Goal: Information Seeking & Learning: Learn about a topic

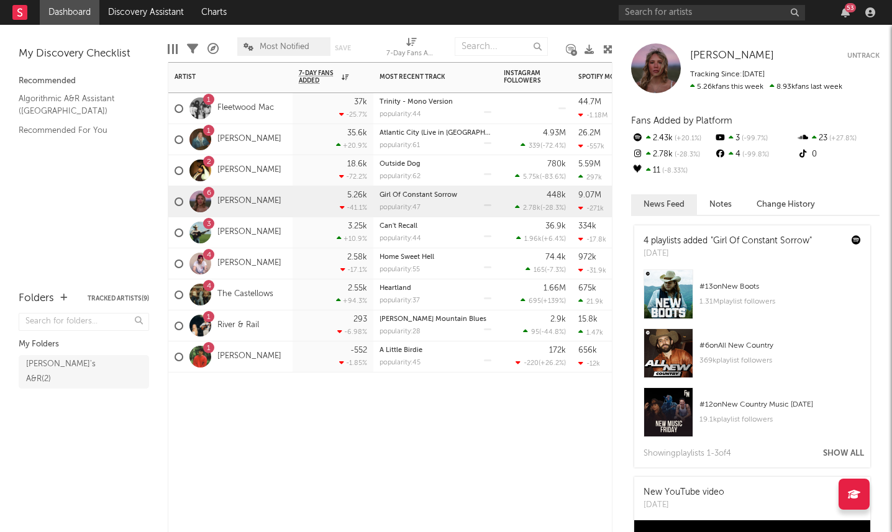
click at [296, 334] on div "293 -6.98 %" at bounding box center [332, 325] width 81 height 31
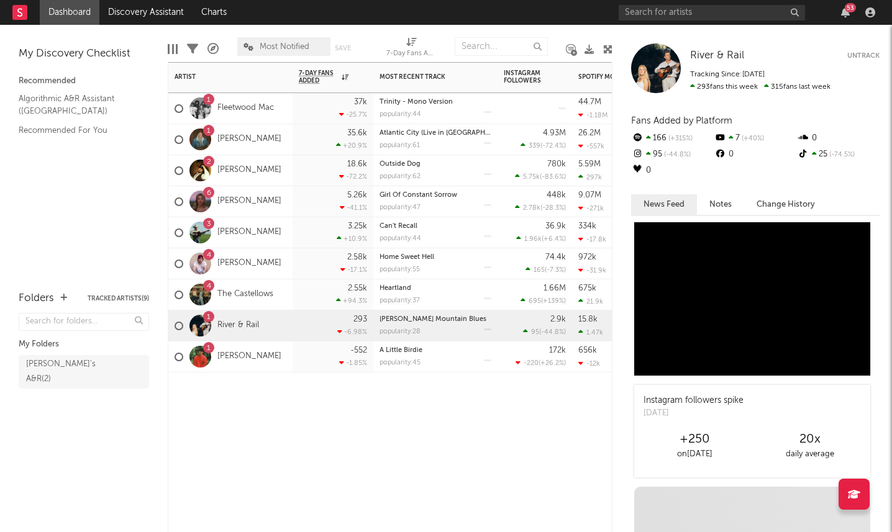
scroll to position [377, 0]
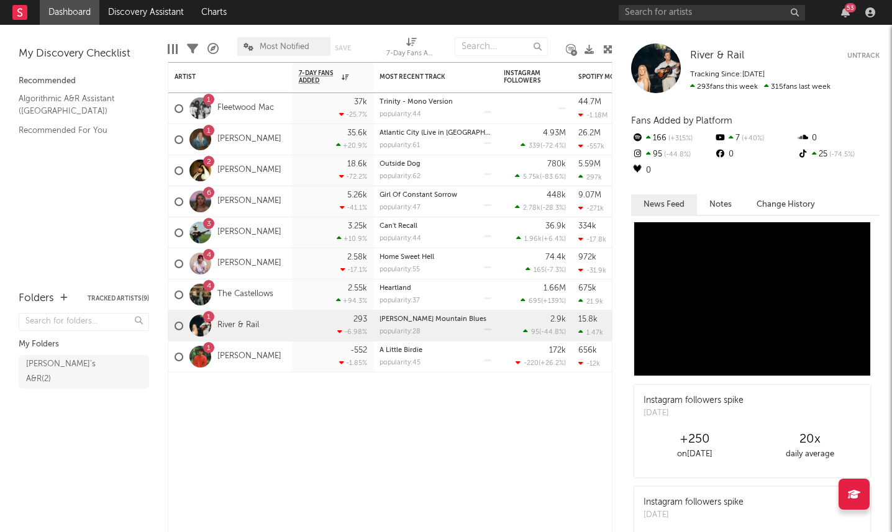
click at [864, 500] on div at bounding box center [853, 494] width 31 height 31
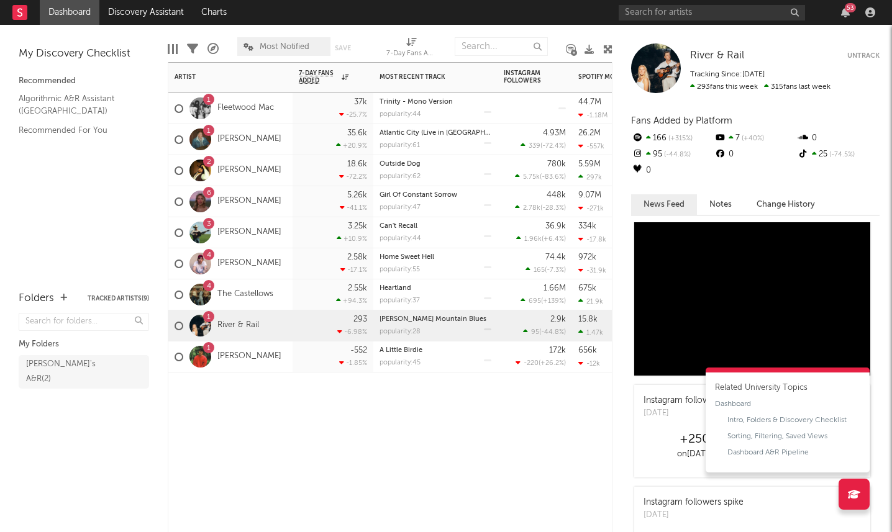
click at [414, 286] on div "Heartland" at bounding box center [435, 288] width 112 height 7
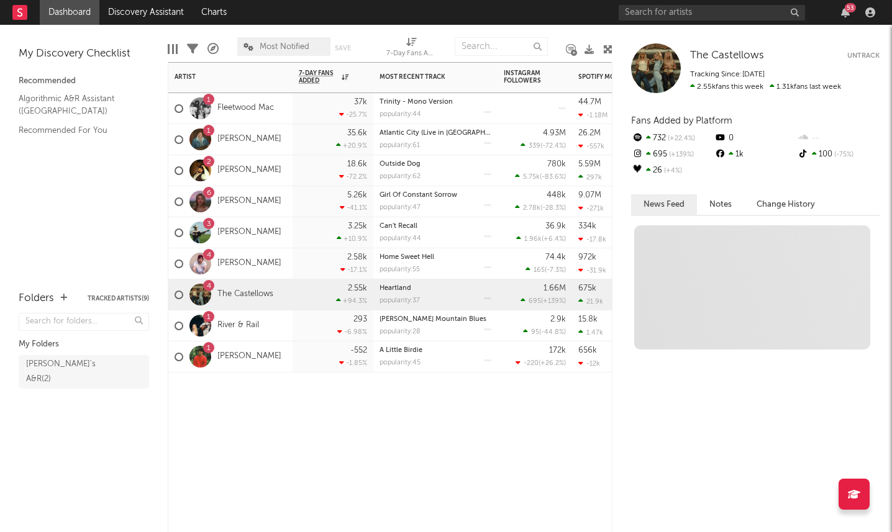
scroll to position [0, 0]
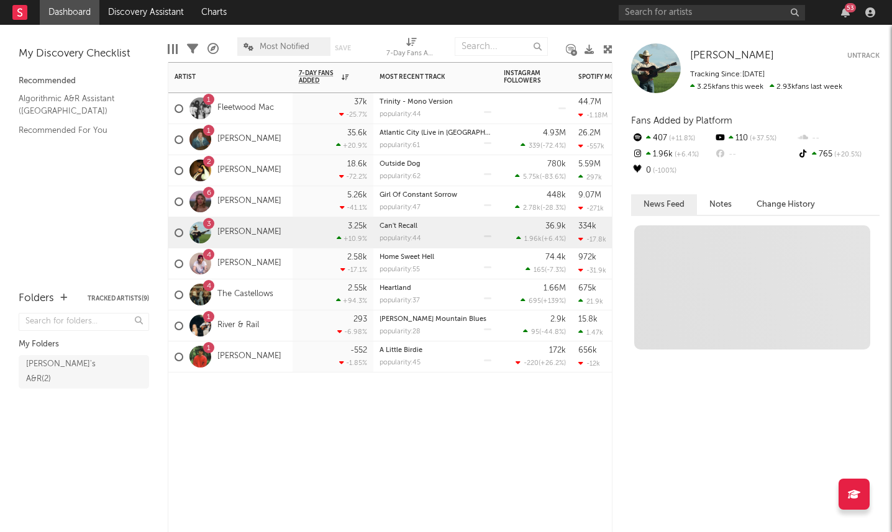
click at [207, 232] on div at bounding box center [200, 233] width 22 height 22
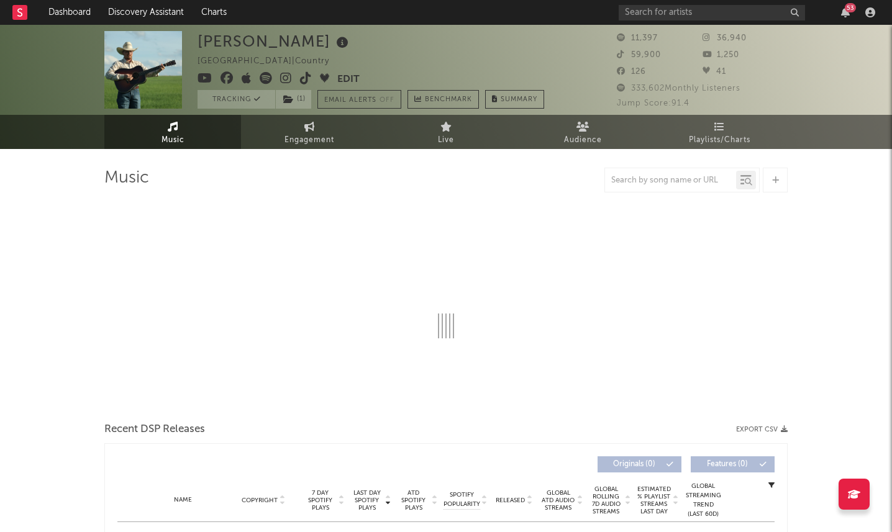
select select "1w"
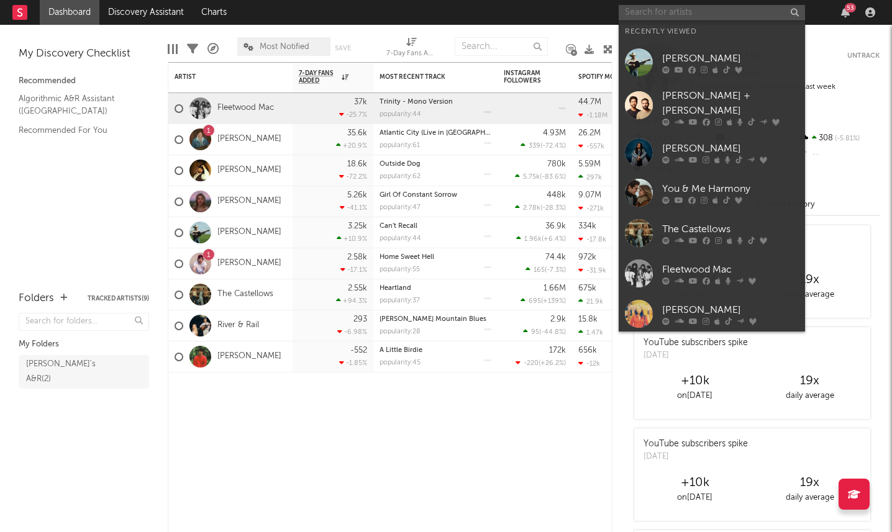
click at [730, 19] on input "text" at bounding box center [711, 13] width 186 height 16
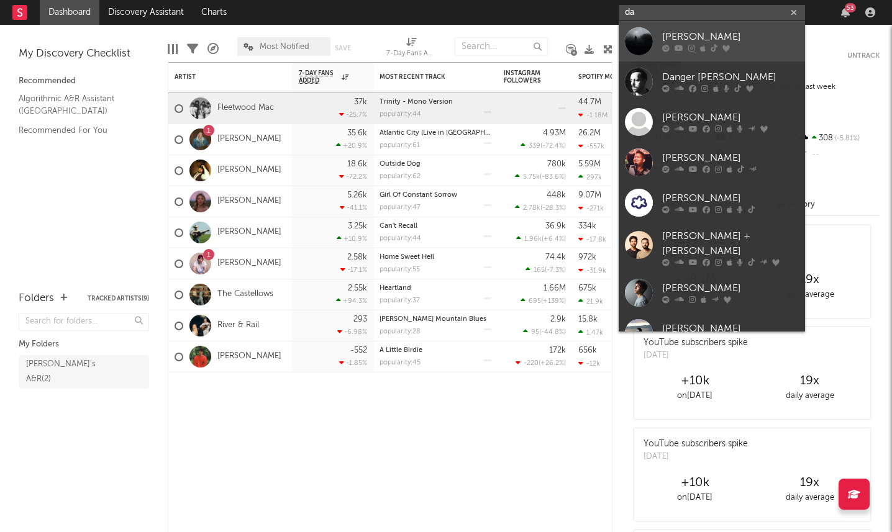
type input "d"
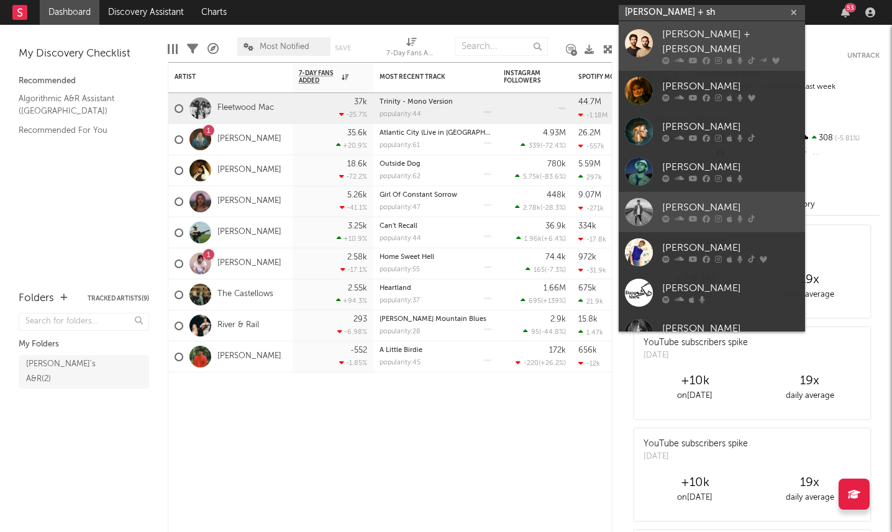
type input "Dan + sh"
click at [750, 43] on div "[PERSON_NAME] + [PERSON_NAME]" at bounding box center [730, 42] width 137 height 30
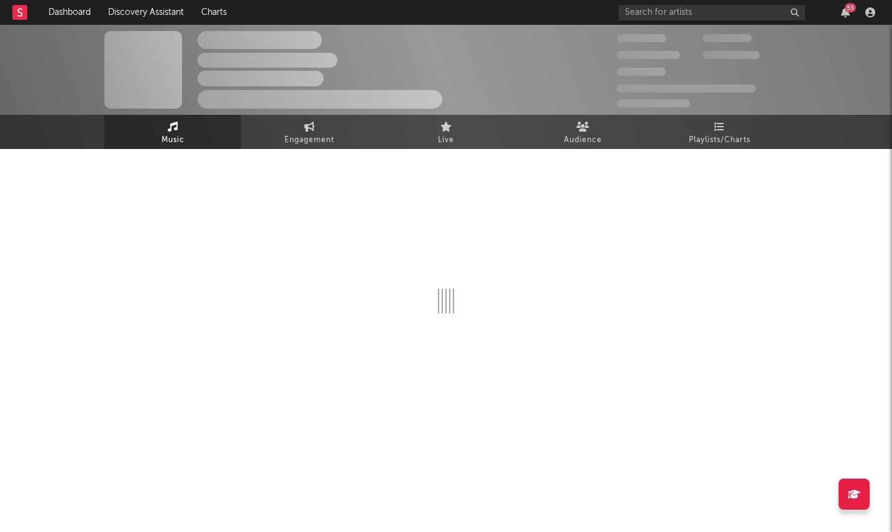
select select "6m"
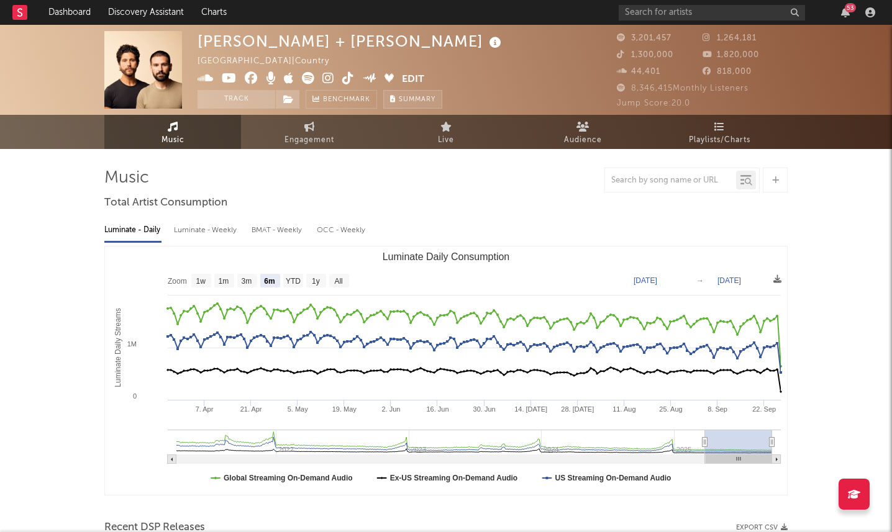
click at [420, 94] on button "Summary" at bounding box center [412, 99] width 59 height 19
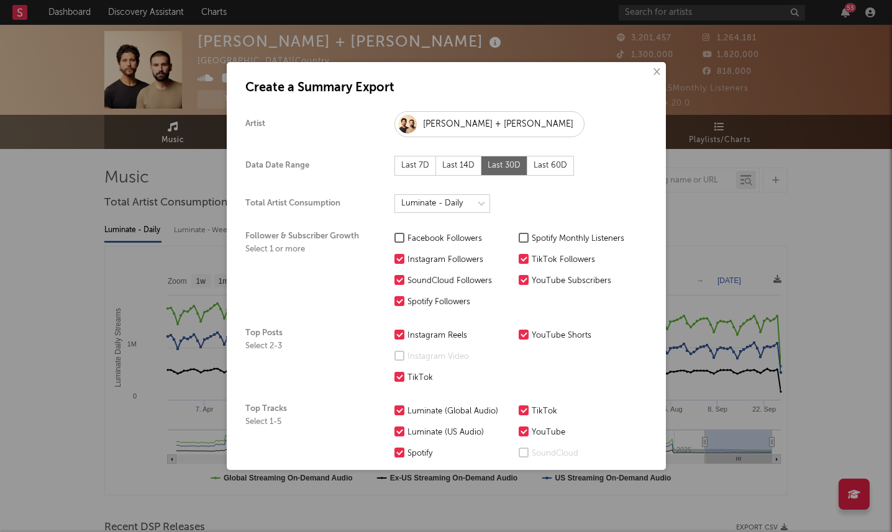
scroll to position [32, 0]
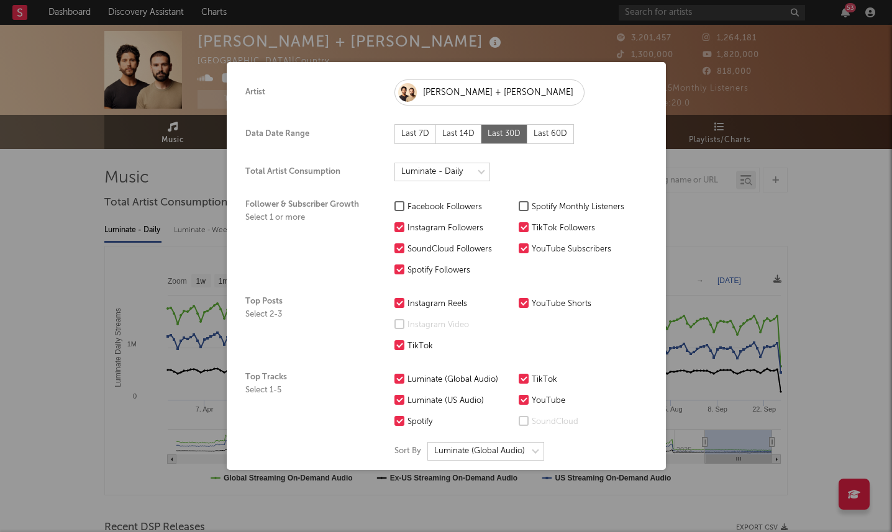
click at [548, 137] on div "Last 60D" at bounding box center [550, 134] width 47 height 20
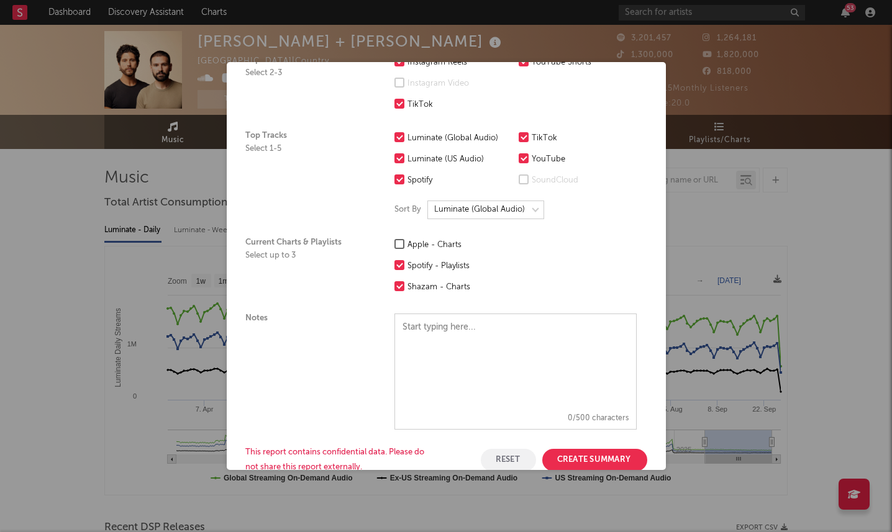
scroll to position [262, 0]
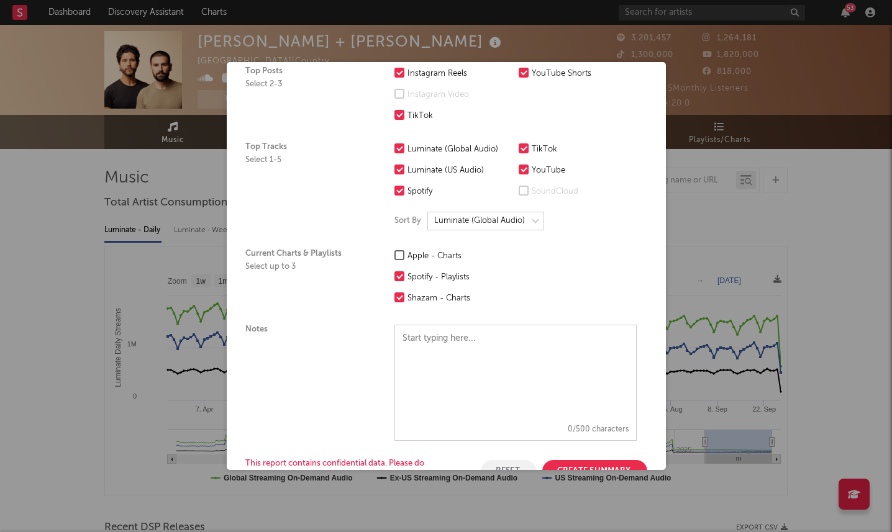
click at [397, 260] on div at bounding box center [399, 255] width 10 height 10
click at [394, 260] on input "Apple - Charts" at bounding box center [394, 256] width 0 height 15
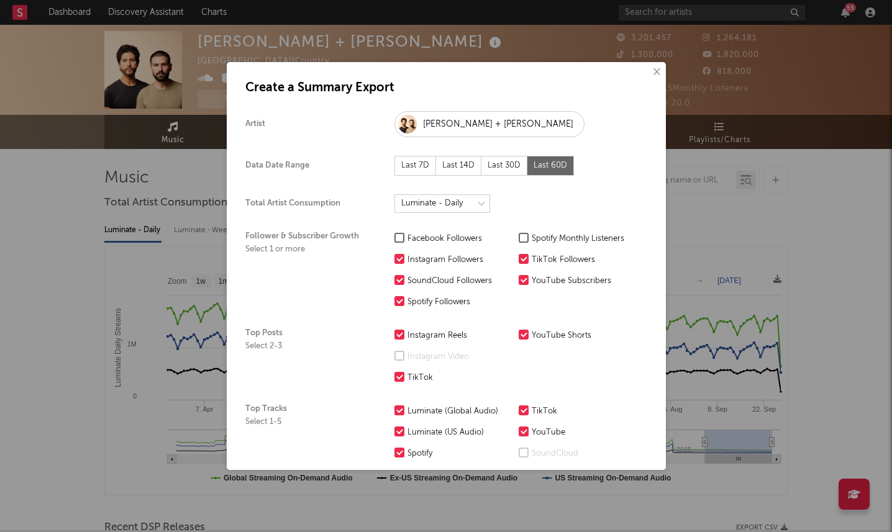
scroll to position [0, 0]
select select "bmat"
click at [651, 68] on button "×" at bounding box center [656, 72] width 14 height 14
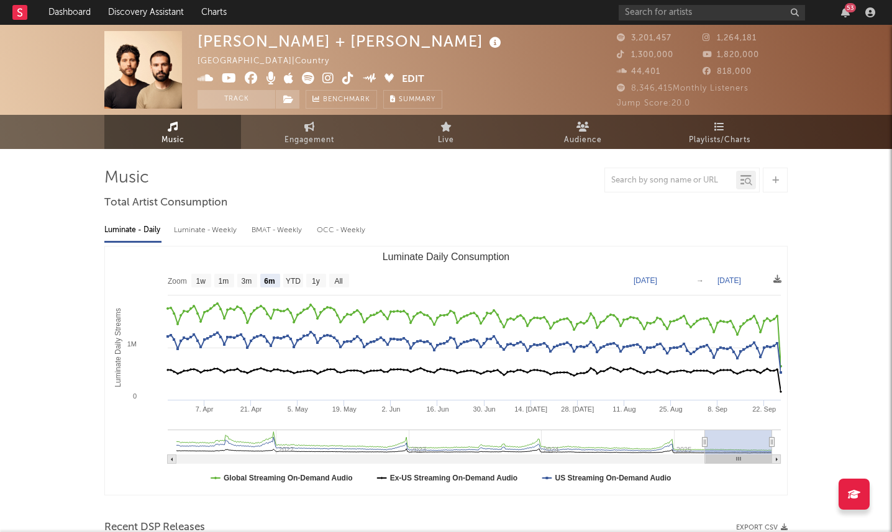
click at [282, 226] on div "BMAT - Weekly" at bounding box center [277, 230] width 53 height 21
select select "6m"
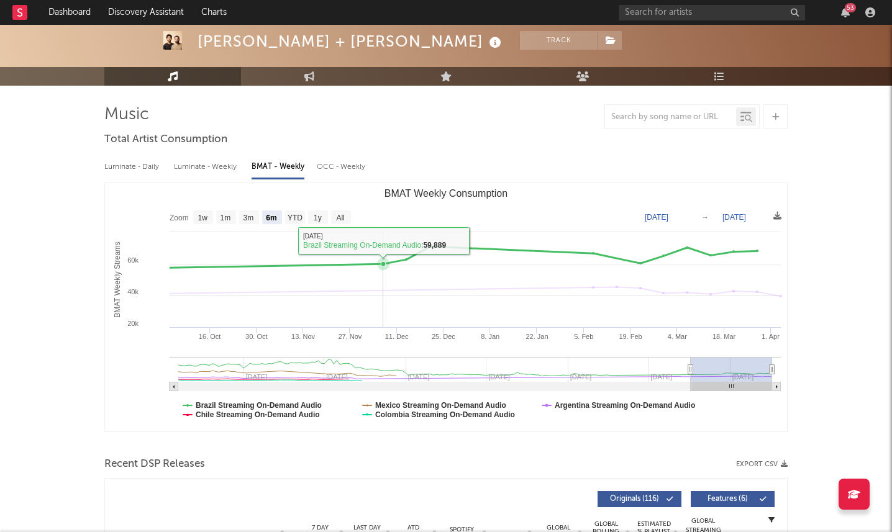
scroll to position [78, 0]
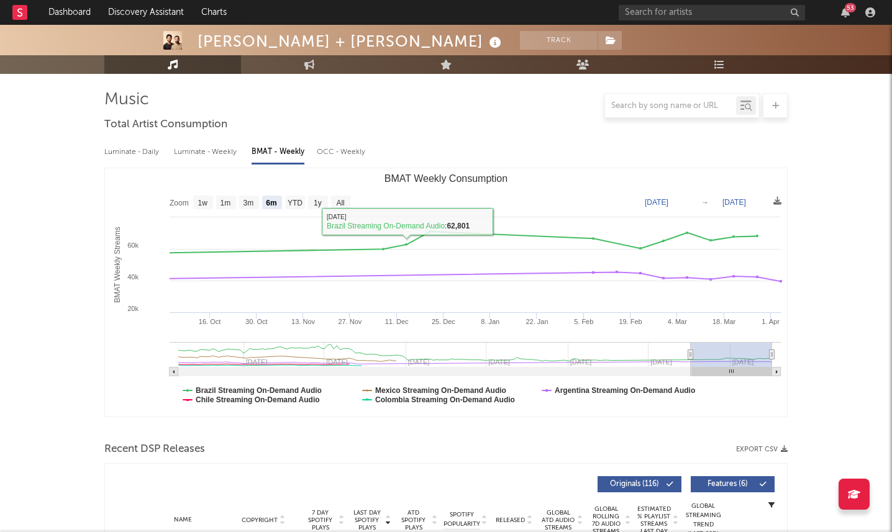
click at [341, 154] on div "OCC - Weekly" at bounding box center [342, 152] width 50 height 21
select select "6m"
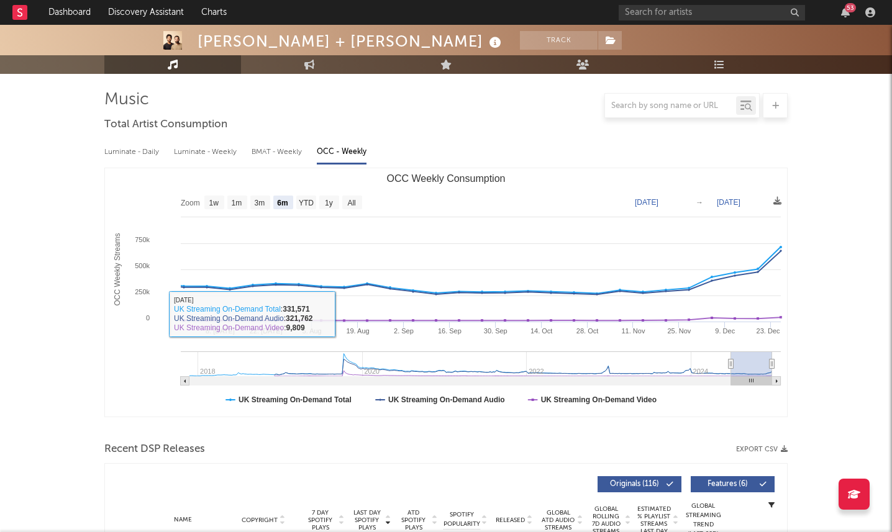
type input "2019-07-12"
type input "2020-01-11"
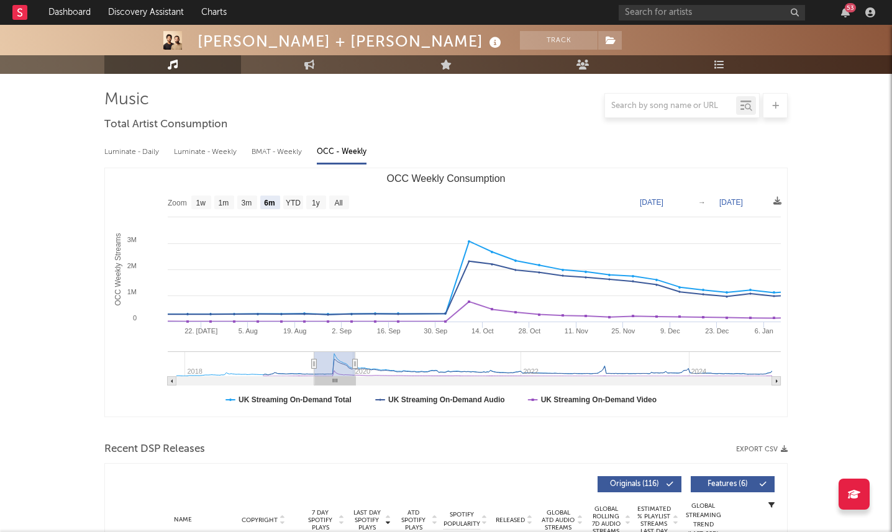
click at [344, 369] on g "OCC Weekly Consumption" at bounding box center [474, 368] width 613 height 34
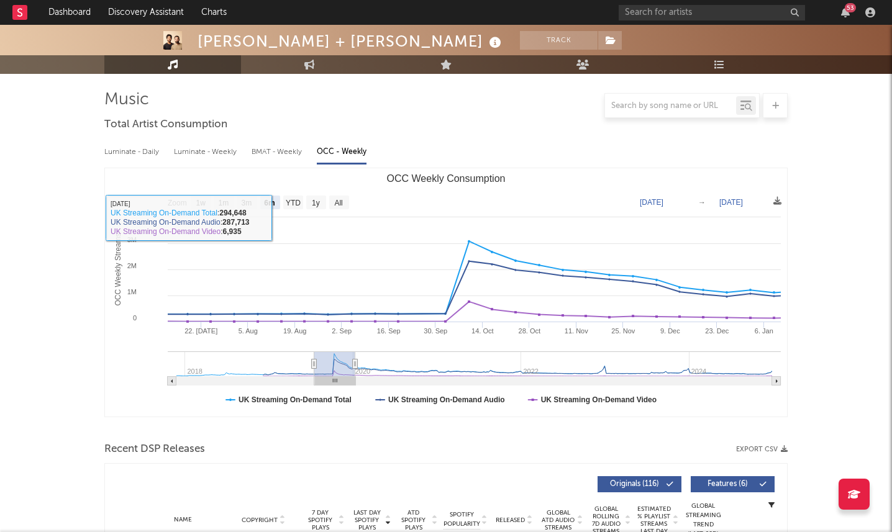
click at [145, 157] on div "Luminate - Daily" at bounding box center [132, 152] width 57 height 21
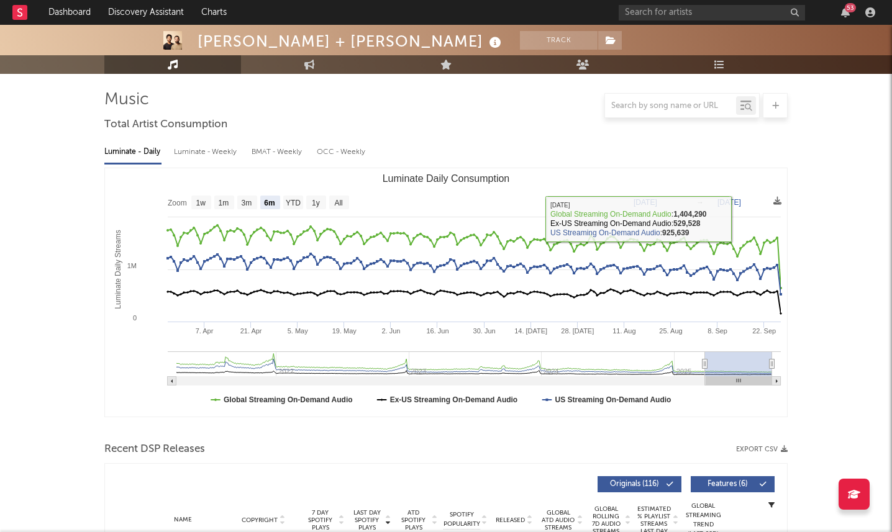
click at [652, 199] on text "Mar 27, 2025" at bounding box center [645, 202] width 24 height 9
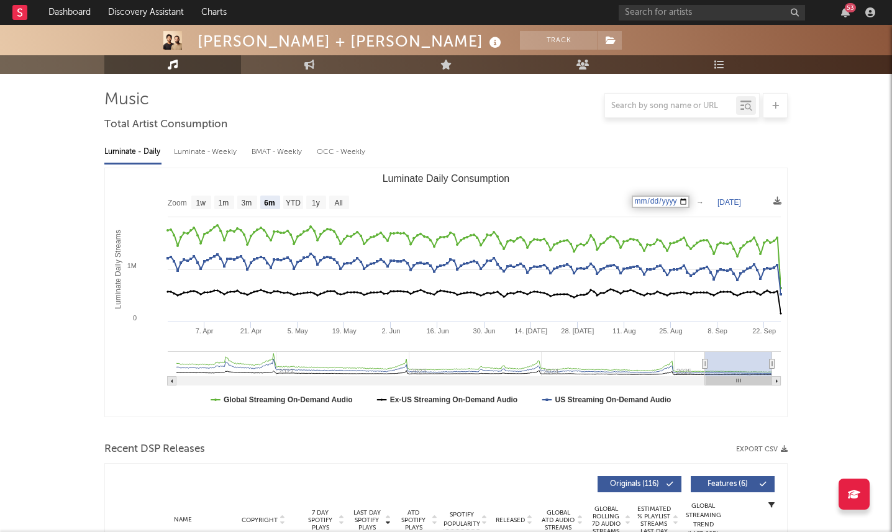
click at [669, 204] on input "2025-03-27" at bounding box center [660, 202] width 58 height 12
click at [636, 168] on div "Zoom 1w 1m 3m 6m YTD 1y All 2025-03-27 2025-09-27 Created with Highcharts 10.3.…" at bounding box center [445, 293] width 683 height 250
click at [341, 203] on text "All" at bounding box center [338, 203] width 8 height 9
select select "All"
type input "[DATE]"
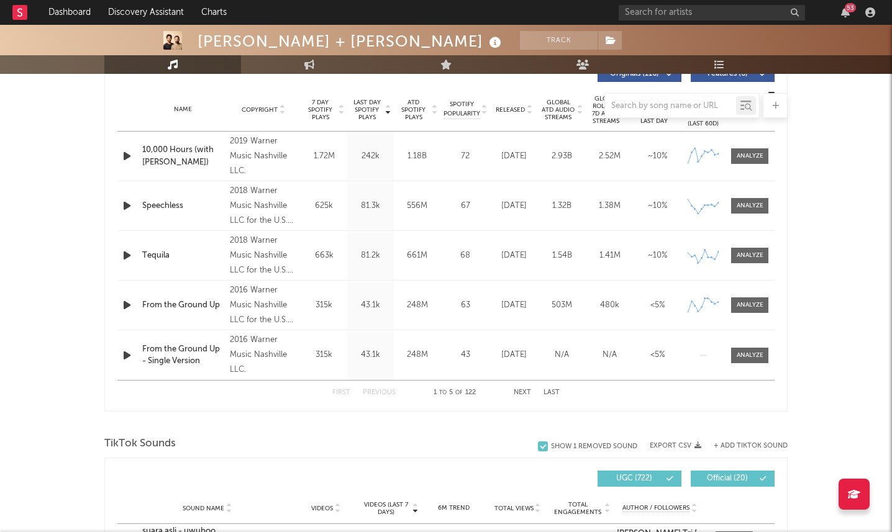
scroll to position [780, 0]
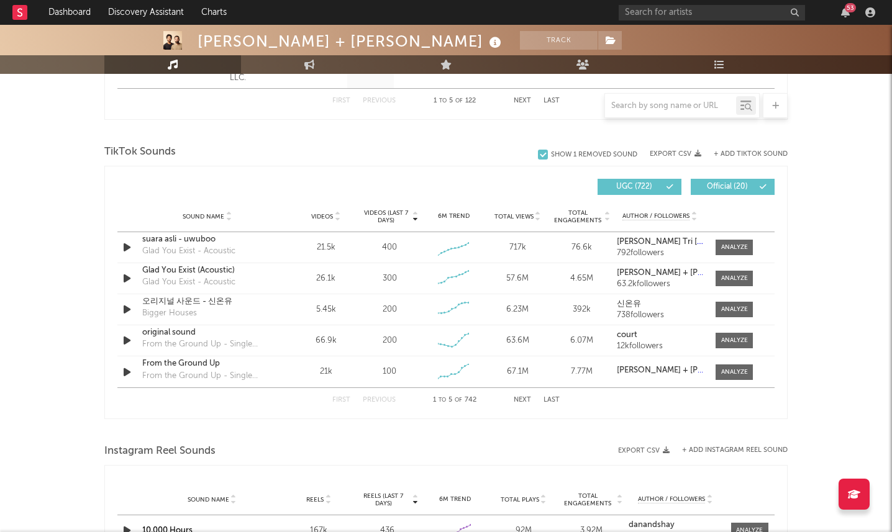
click at [420, 178] on div "Videos (last 7 days) Sound Name Videos Videos (last 7 days) Total Views Total E…" at bounding box center [445, 187] width 657 height 29
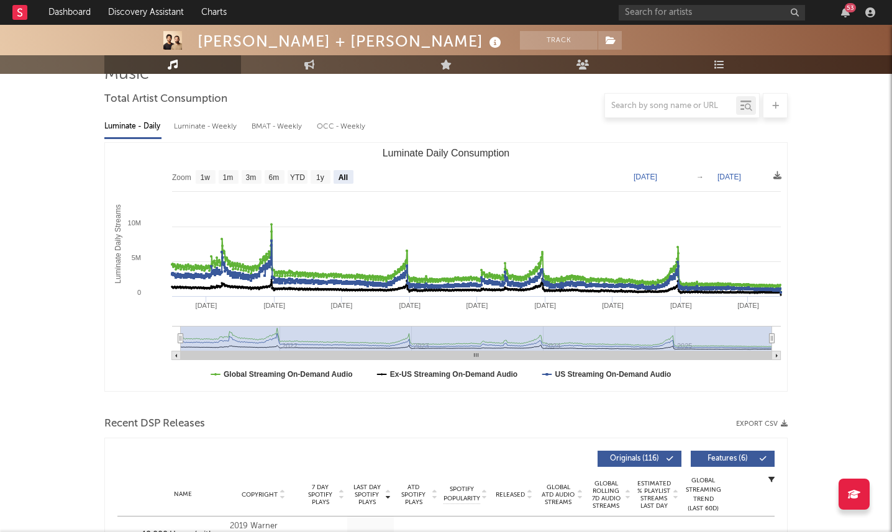
scroll to position [116, 0]
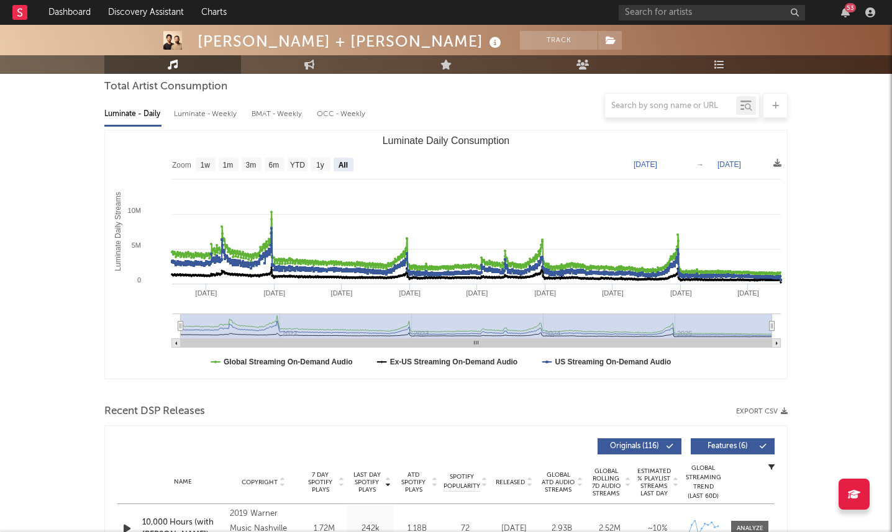
drag, startPoint x: 219, startPoint y: 328, endPoint x: 281, endPoint y: 328, distance: 61.5
click at [281, 328] on rect "Luminate Daily Consumption" at bounding box center [476, 326] width 591 height 25
drag, startPoint x: 301, startPoint y: 327, endPoint x: 249, endPoint y: 327, distance: 52.2
click at [249, 327] on rect "Luminate Daily Consumption" at bounding box center [476, 326] width 591 height 25
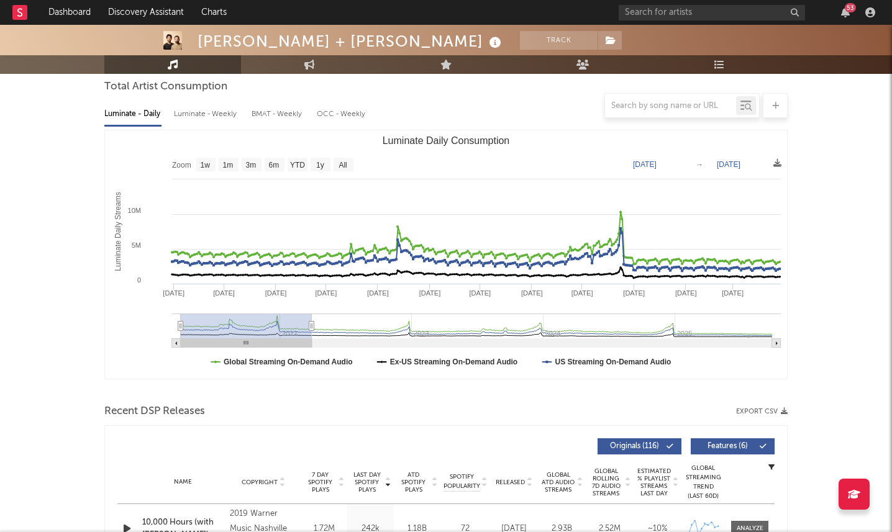
type input "2022-04-15"
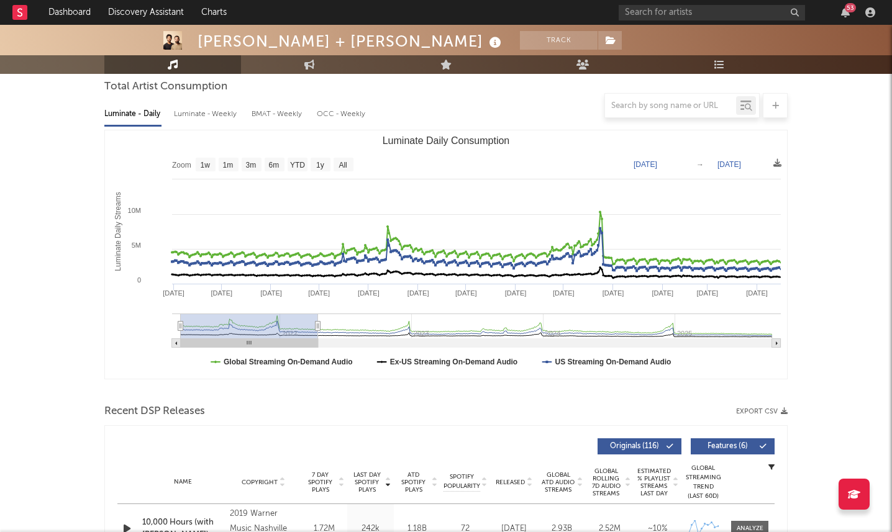
drag, startPoint x: 772, startPoint y: 327, endPoint x: 318, endPoint y: 333, distance: 454.5
click at [318, 333] on g "Luminate Daily Consumption" at bounding box center [476, 331] width 608 height 34
type input "[DATE]"
type input "2022-04-17"
type input "2021-05-02"
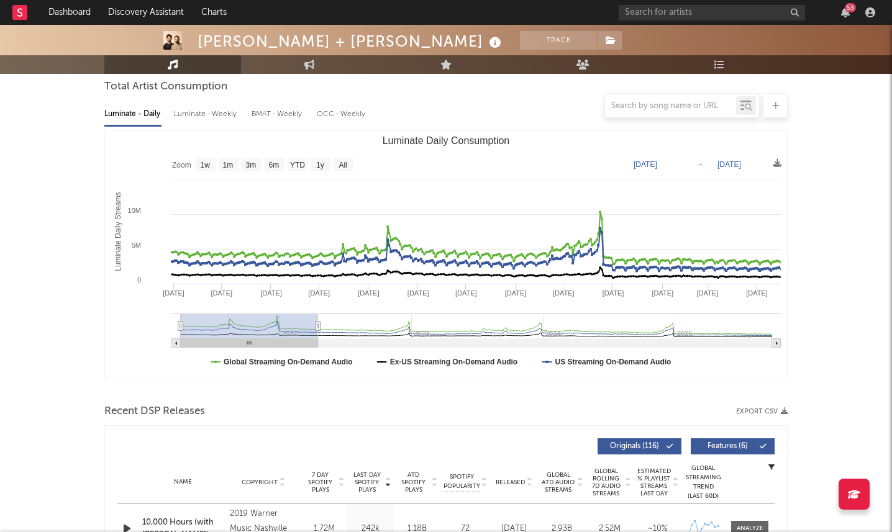
type input "2022-05-18"
type input "2021-06-20"
type input "2022-07-05"
type input "2021-07-29"
type input "2022-08-14"
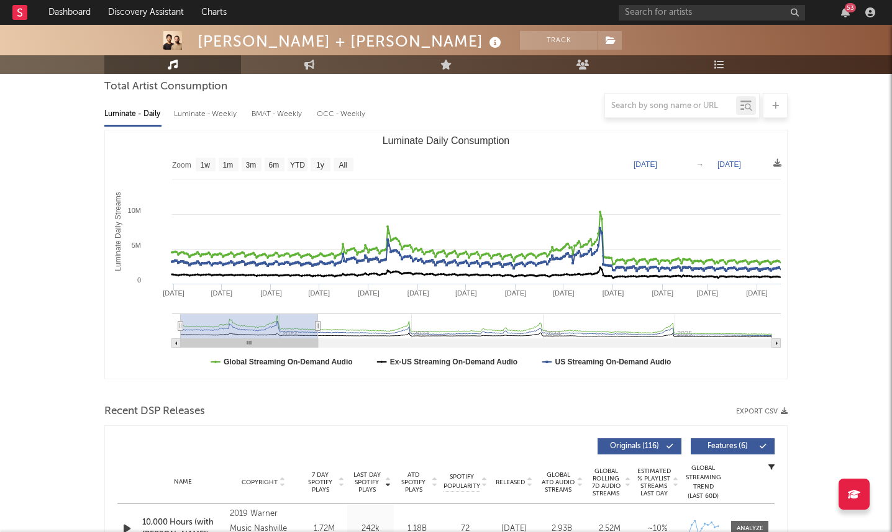
type input "2021-09-12"
type input "2022-09-28"
type input "2021-10-16"
type input "2022-11-01"
type input "2021-10-30"
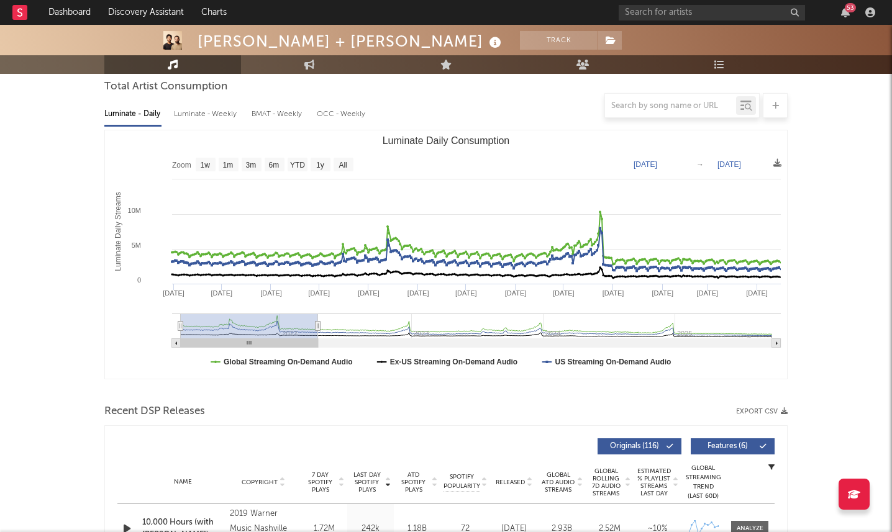
type input "2022-11-15"
type input "2021-11-11"
type input "2022-11-27"
type input "2021-11-15"
type input "2022-12-01"
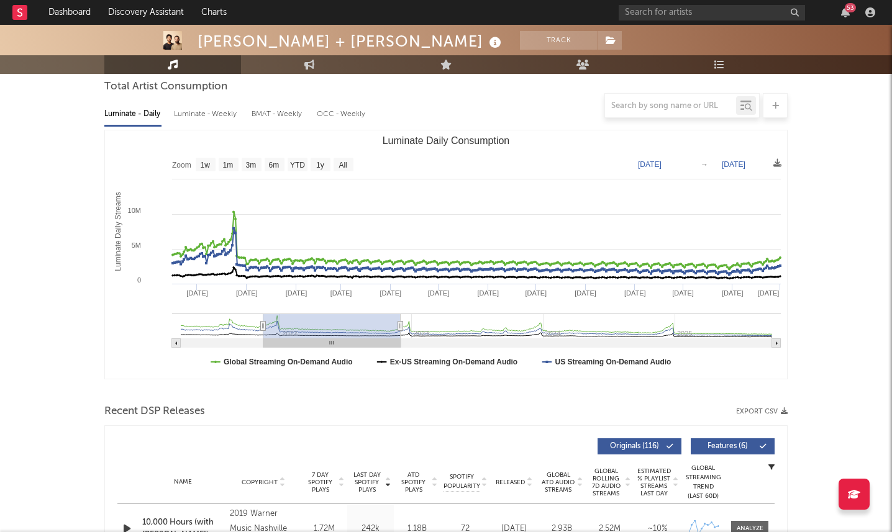
type input "2021-11-30"
type input "2022-12-16"
type input "2022-06-10"
type input "2023-06-26"
type input "2022-07-05"
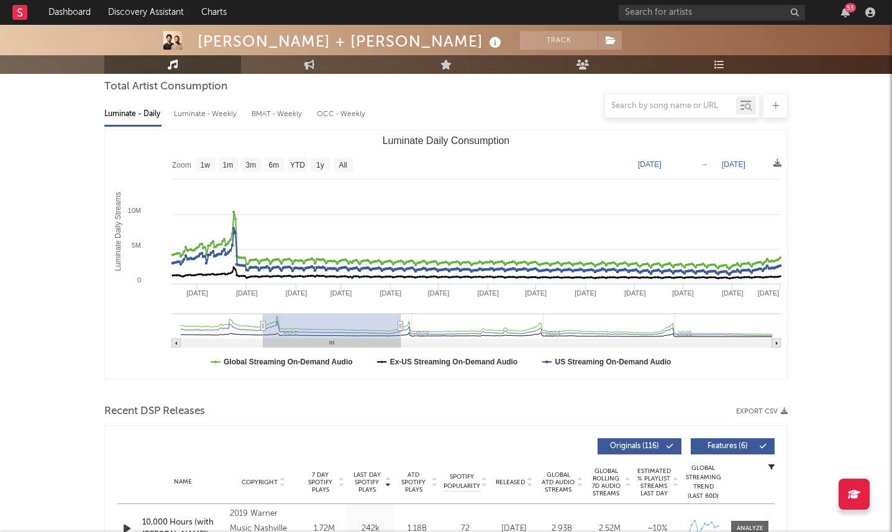
type input "2023-07-22"
type input "[DATE]"
type input "2023-07-28"
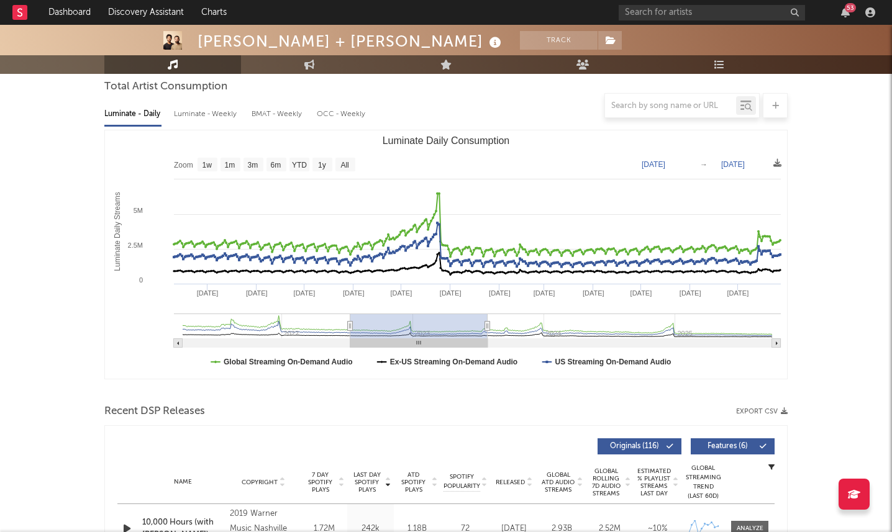
drag, startPoint x: 258, startPoint y: 330, endPoint x: 426, endPoint y: 341, distance: 168.1
click at [426, 341] on icon "Created with Highcharts 10.3.3 Luminate Daily Streams Luminate Daily Consumptio…" at bounding box center [446, 254] width 682 height 248
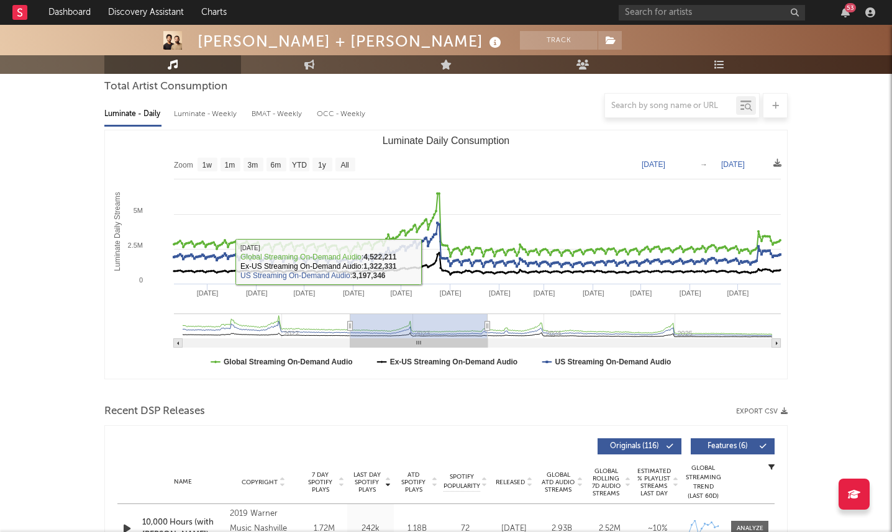
type input "2022-07-14"
type input "2023-07-31"
type input "2022-09-26"
type input "2023-10-13"
type input "2022-12-27"
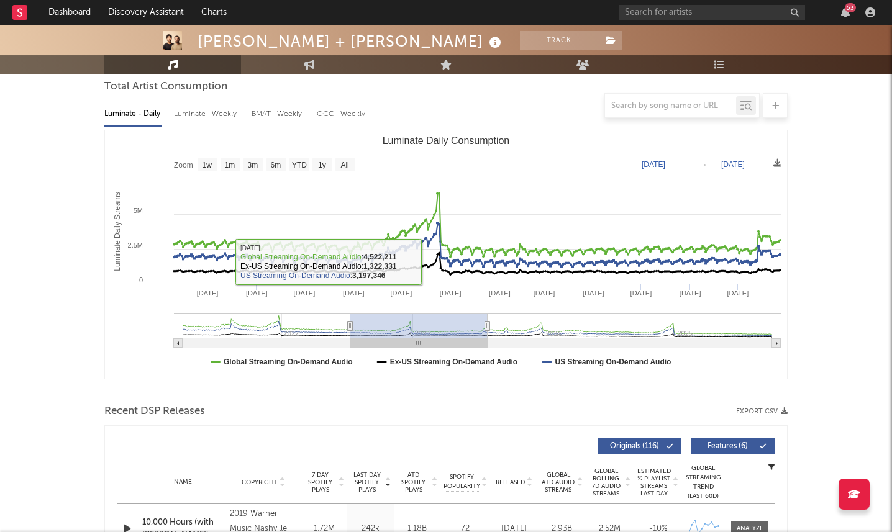
type input "[DATE]"
type input "2023-02-13"
type input "2024-03-01"
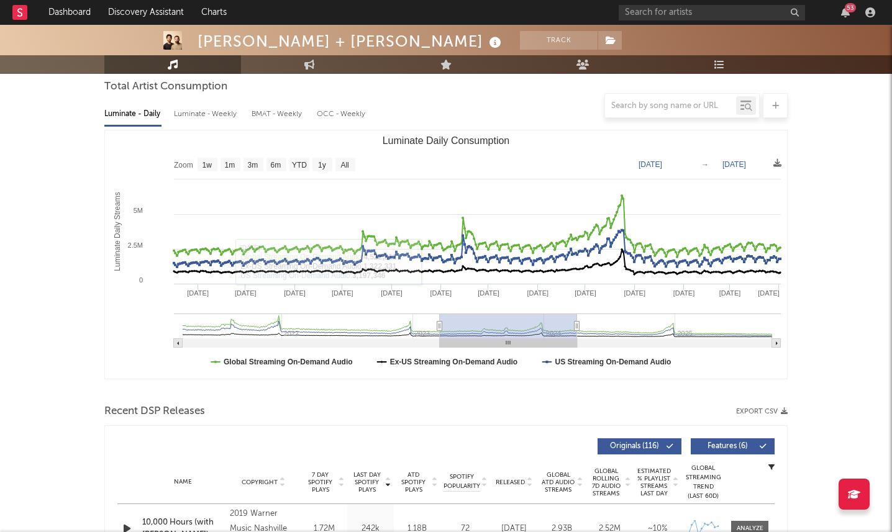
type input "2023-03-16"
type input "2024-04-02"
type input "2023-05-04"
type input "2024-05-20"
type input "2023-05-11"
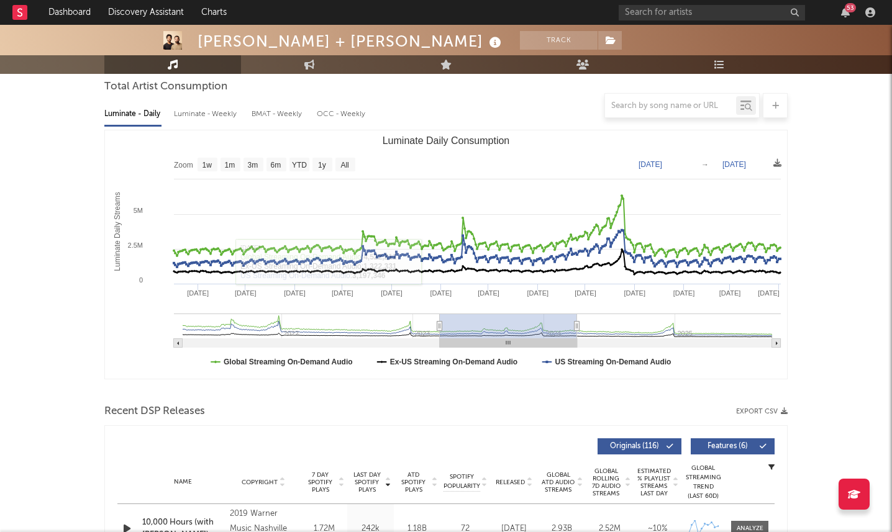
type input "2024-05-27"
type input "2023-05-12"
type input "2024-05-29"
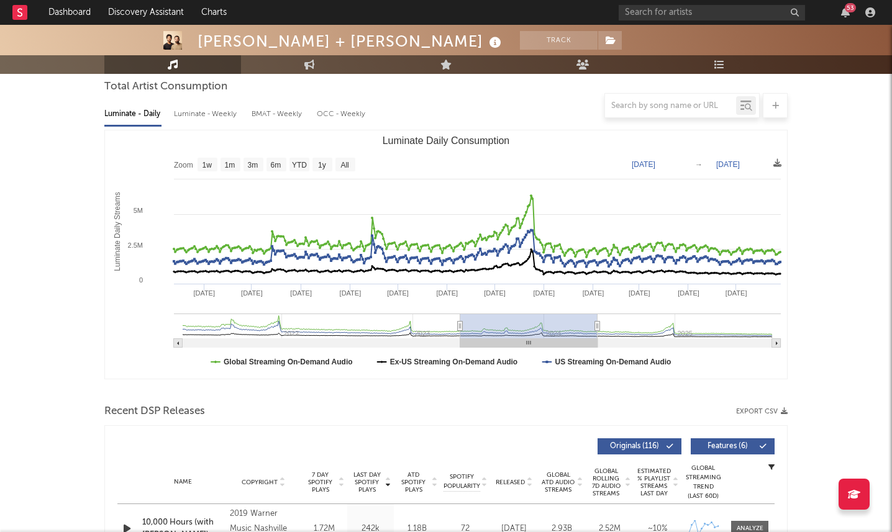
type input "2023-05-14"
type input "2024-05-30"
type input "[DATE]"
type input "2024-06-01"
type input "2023-05-18"
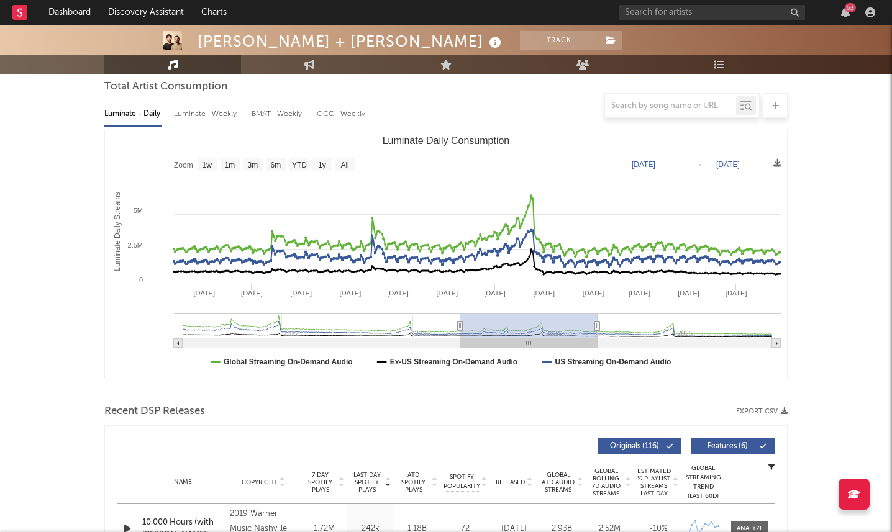
type input "2024-06-03"
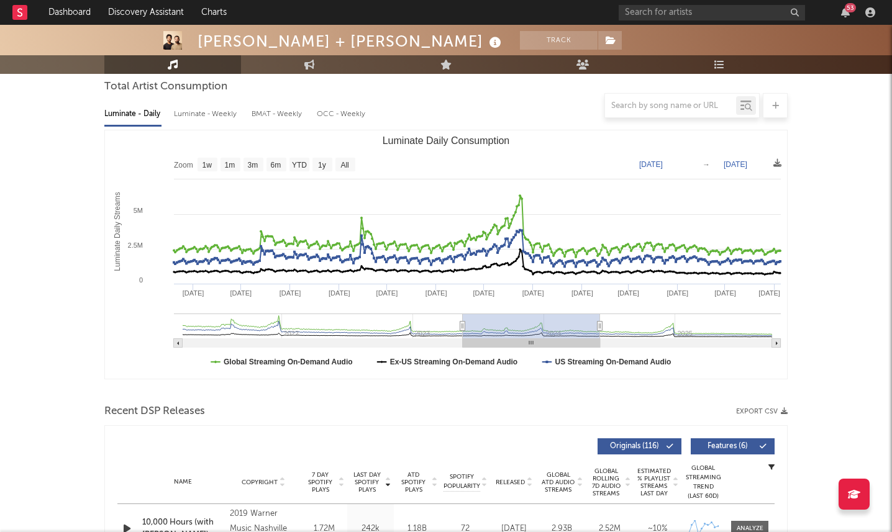
type input "2023-05-19"
type input "2024-06-05"
type input "2023-05-23"
type input "2024-06-08"
drag, startPoint x: 402, startPoint y: 330, endPoint x: 515, endPoint y: 328, distance: 113.6
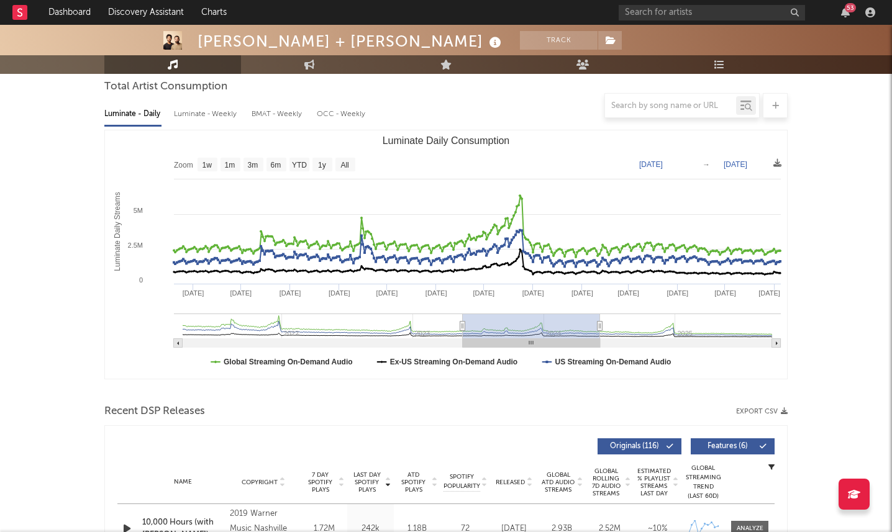
click at [515, 328] on rect "Luminate Daily Consumption" at bounding box center [531, 326] width 137 height 25
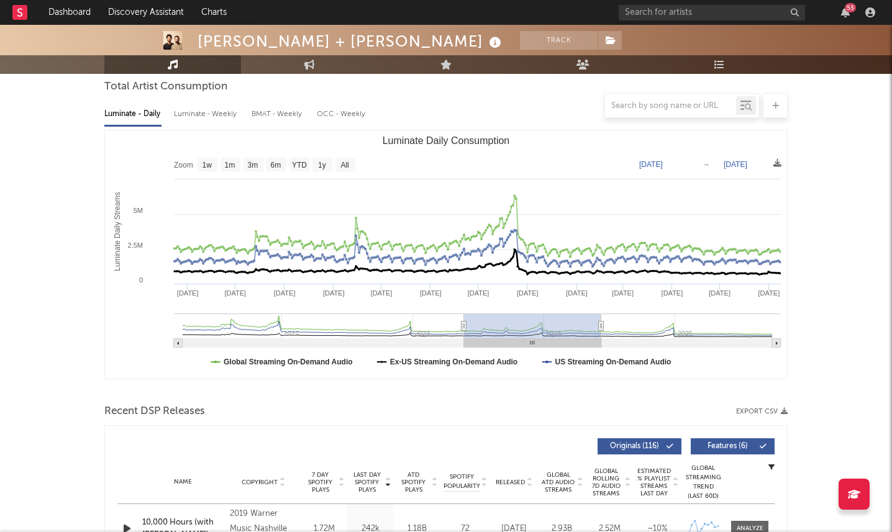
drag, startPoint x: 524, startPoint y: 358, endPoint x: 610, endPoint y: 356, distance: 86.3
click at [610, 356] on icon "Created with Highcharts 10.3.3 Luminate Daily Streams Luminate Daily Consumptio…" at bounding box center [446, 254] width 682 height 248
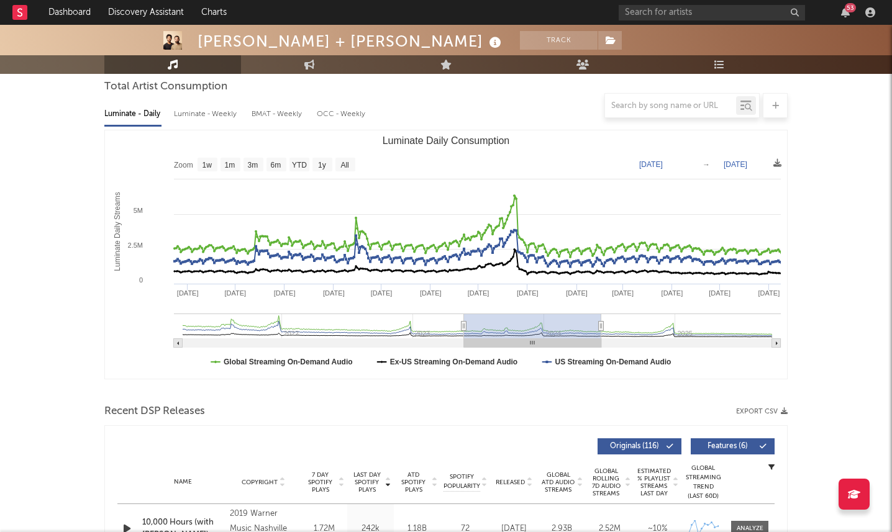
type input "2023-05-26"
type input "2024-06-11"
type input "2023-07-15"
type input "2024-08-01"
type input "2023-12-13"
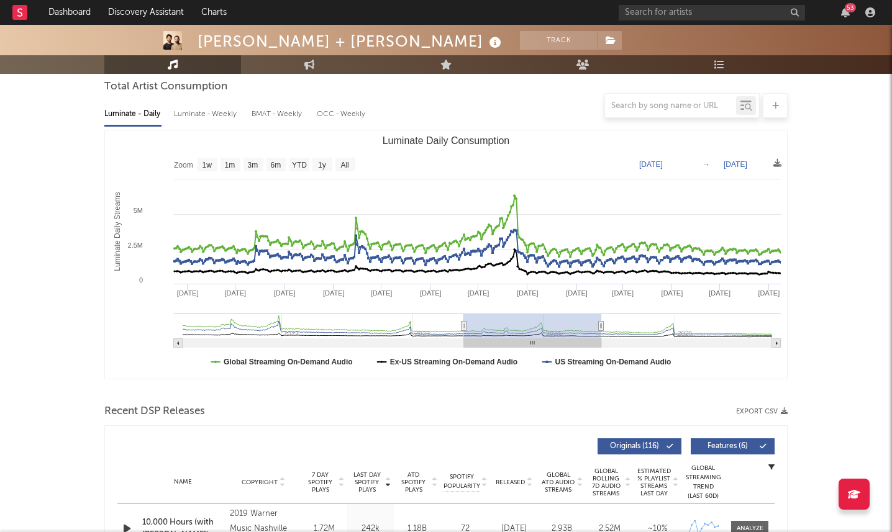
type input "2024-12-29"
type input "2024-03-24"
type input "2025-04-10"
type input "2024-04-21"
type input "2025-05-08"
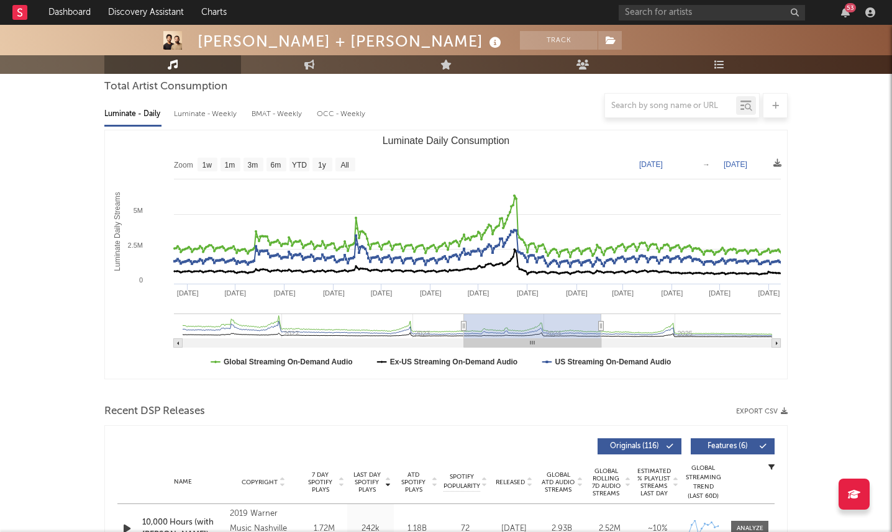
type input "2024-05-08"
type input "2025-05-25"
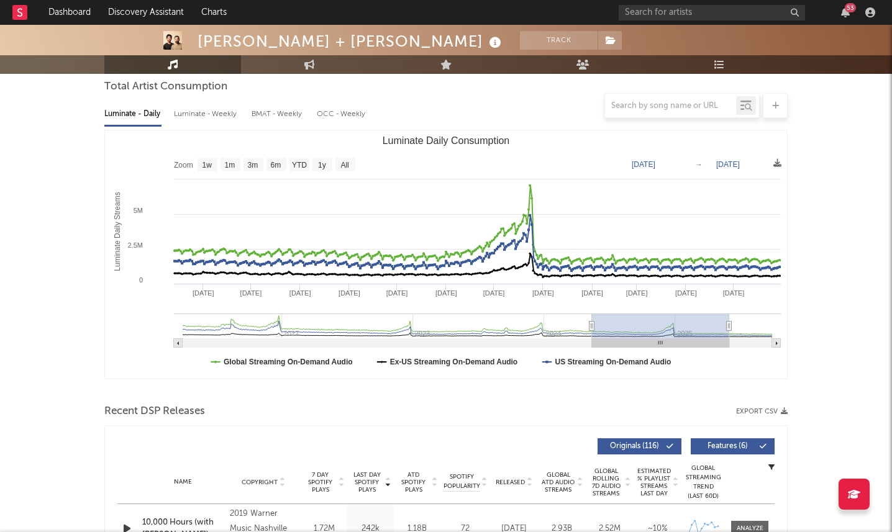
type input "2024-05-13"
type input "2025-05-30"
type input "2024-05-15"
type input "2025-06-01"
type input "2024-05-16"
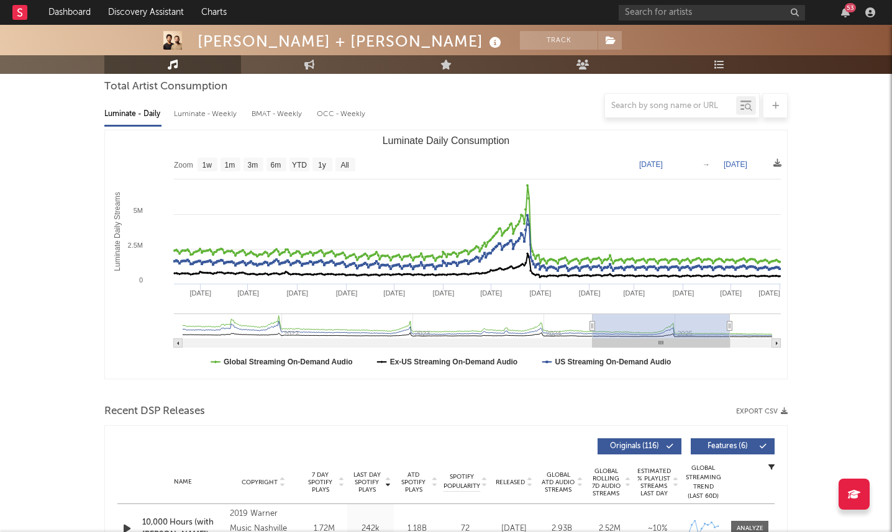
type input "2025-06-03"
type input "2024-05-18"
type input "2025-06-04"
type input "2024-05-20"
type input "2025-06-06"
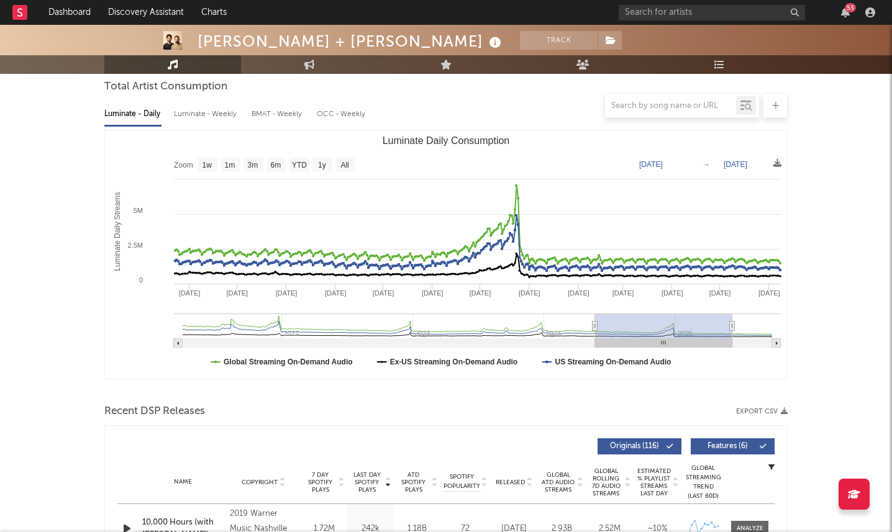
type input "2024-05-22"
type input "2025-06-08"
type input "2024-05-23"
type input "2025-06-10"
type input "2024-05-25"
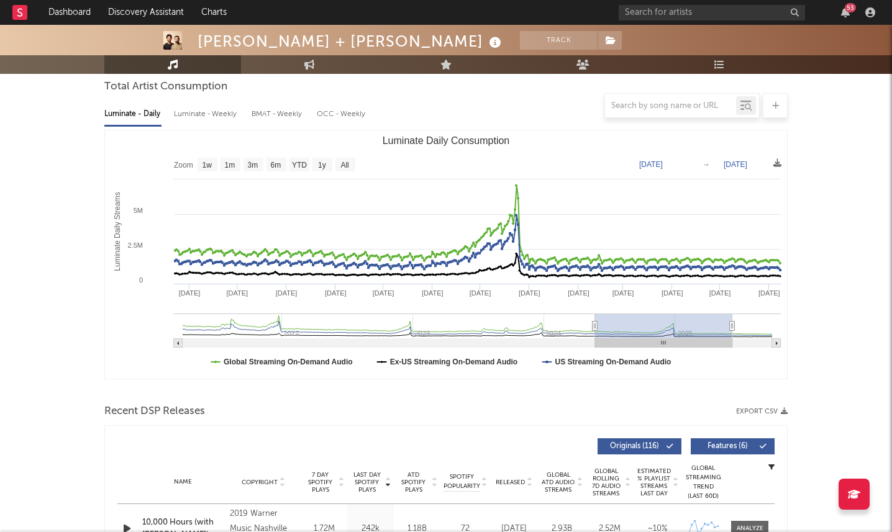
type input "2025-06-11"
drag, startPoint x: 548, startPoint y: 329, endPoint x: 680, endPoint y: 332, distance: 132.3
click at [680, 332] on rect "Luminate Daily Consumption" at bounding box center [663, 326] width 137 height 25
type input "2024-05-23"
type input "2025-06-10"
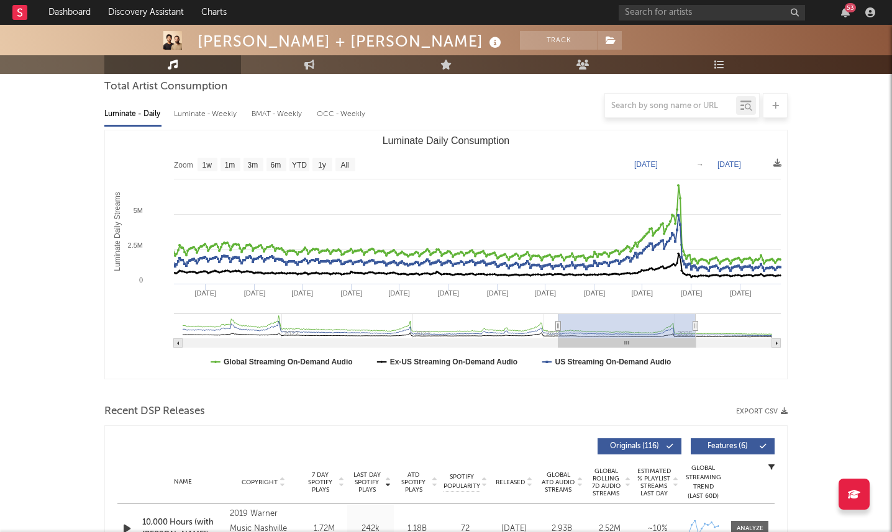
type input "2024-02-10"
type input "2025-02-26"
type input "2022-12-22"
type input "2024-01-08"
type input "[DATE]"
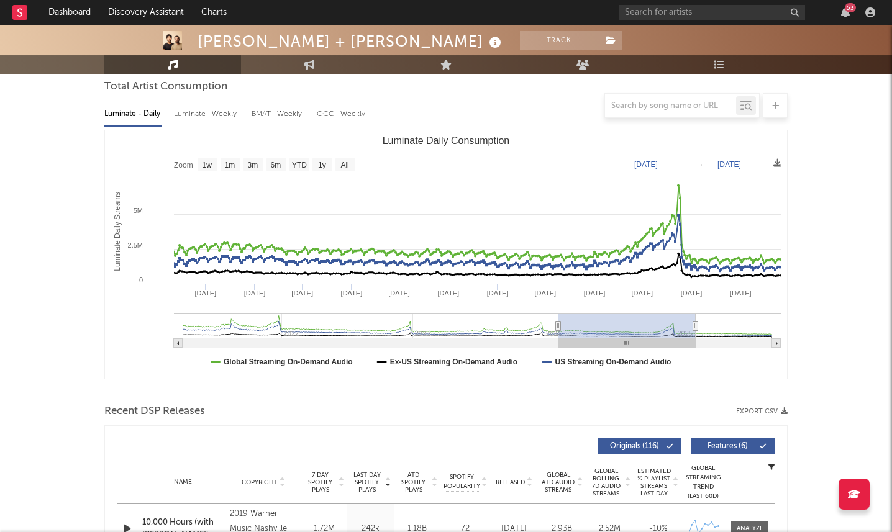
type input "2023-08-03"
type input "2022-05-11"
type input "2023-05-28"
type input "2022-04-10"
type input "2023-04-27"
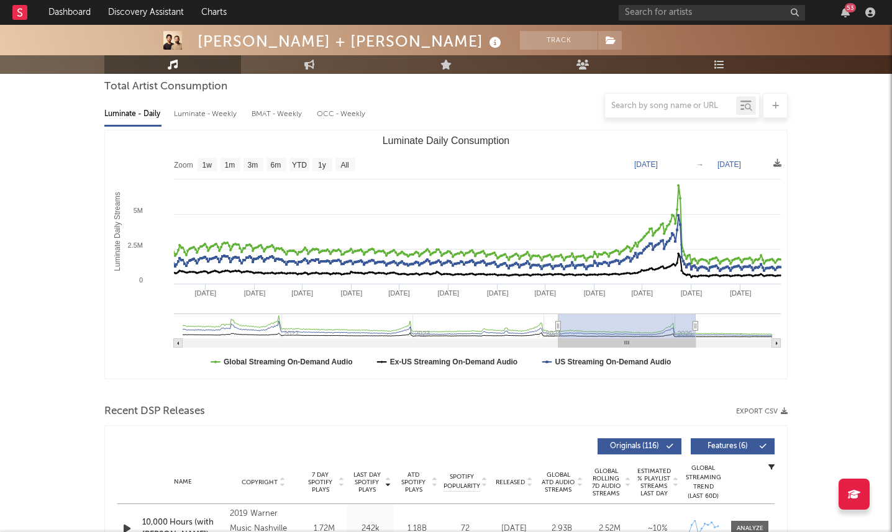
type input "2022-03-23"
type input "2023-04-10"
type input "2022-03-13"
type input "2023-03-30"
type input "2022-02-06"
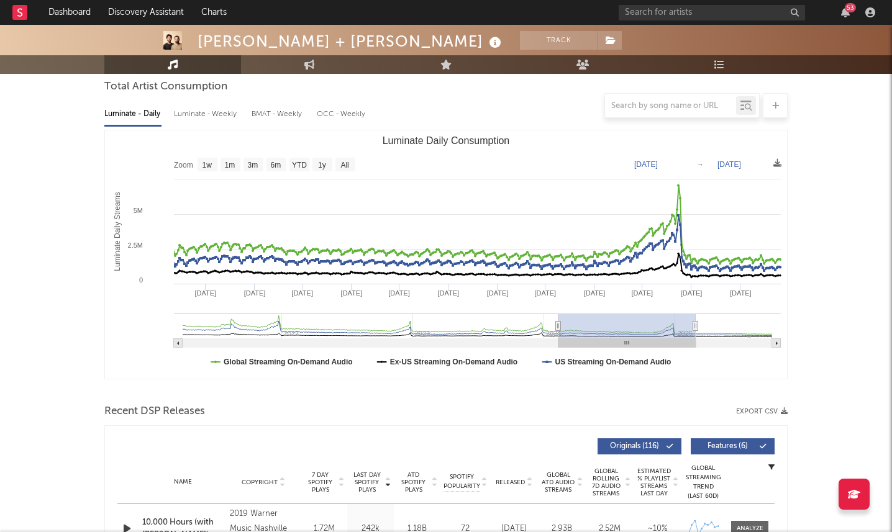
type input "2023-02-24"
type input "2021-12-17"
type input "2023-01-03"
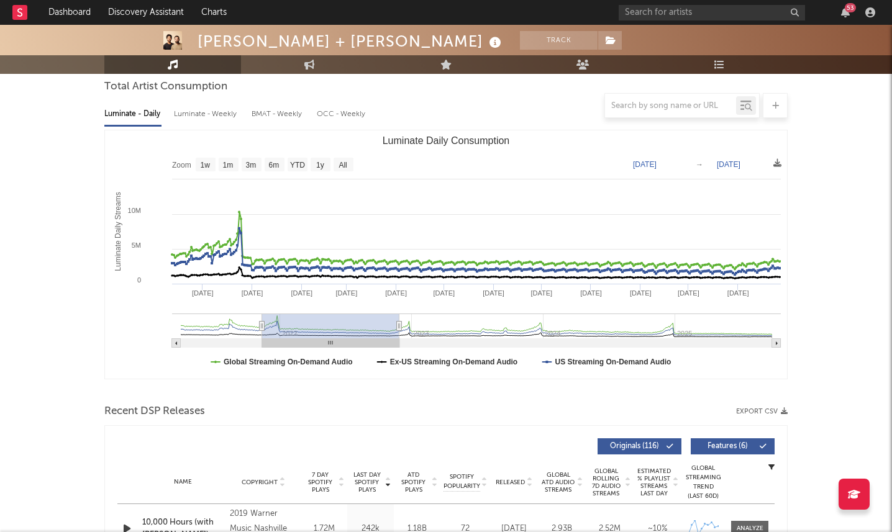
type input "2021-11-11"
type input "2022-11-27"
type input "2021-10-23"
type input "2022-11-08"
type input "2021-10-10"
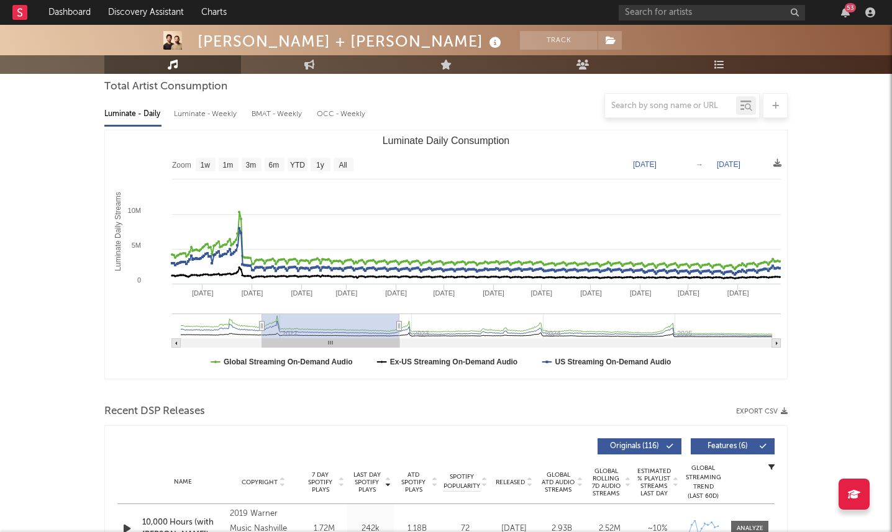
type input "2022-10-26"
type input "2021-10-04"
type input "2022-10-20"
type input "2021-09-24"
type input "2022-10-10"
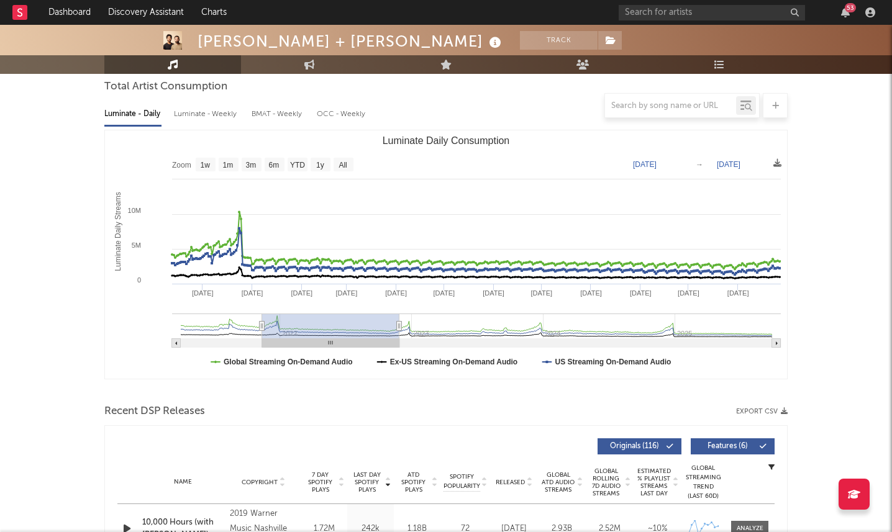
type input "2021-09-02"
type input "2022-09-18"
type input "2021-08-07"
type input "[DATE]"
type input "2021-07-19"
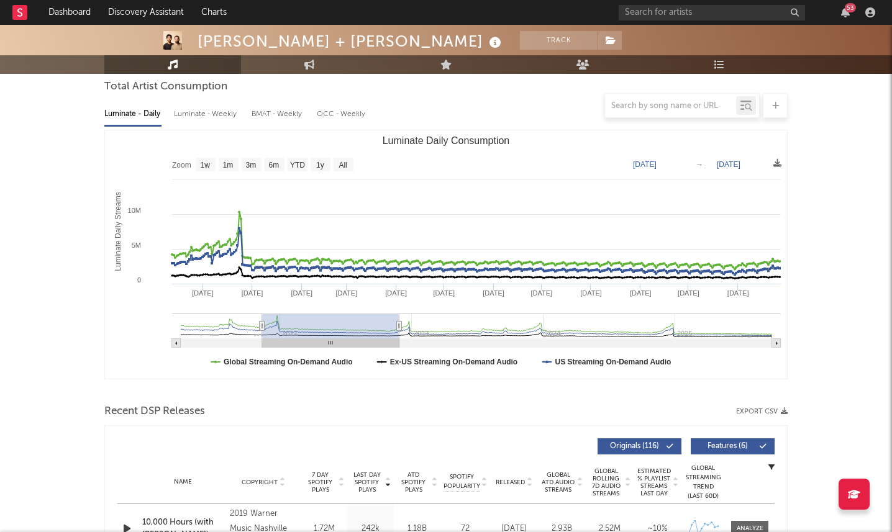
type input "[DATE]"
type input "2021-06-30"
type input "[DATE]"
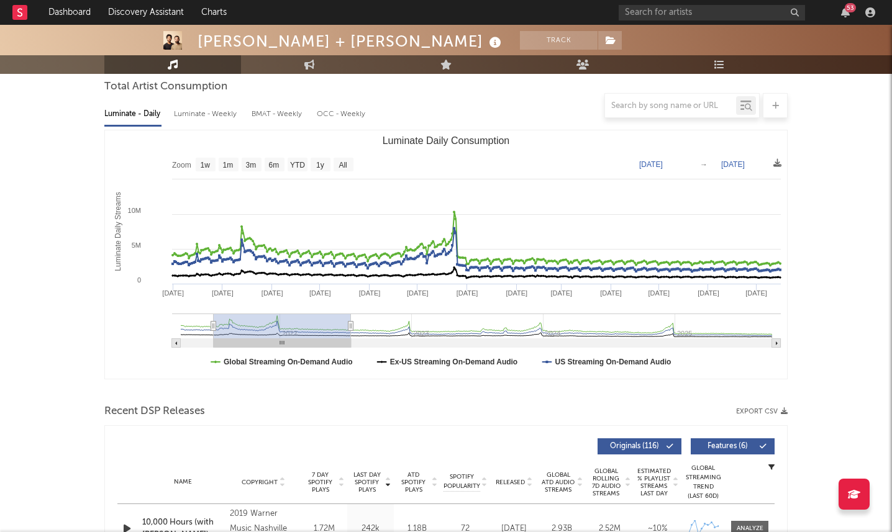
type input "2021-05-18"
type input "2022-06-03"
type input "2021-05-11"
type input "2022-05-27"
type input "2021-05-07"
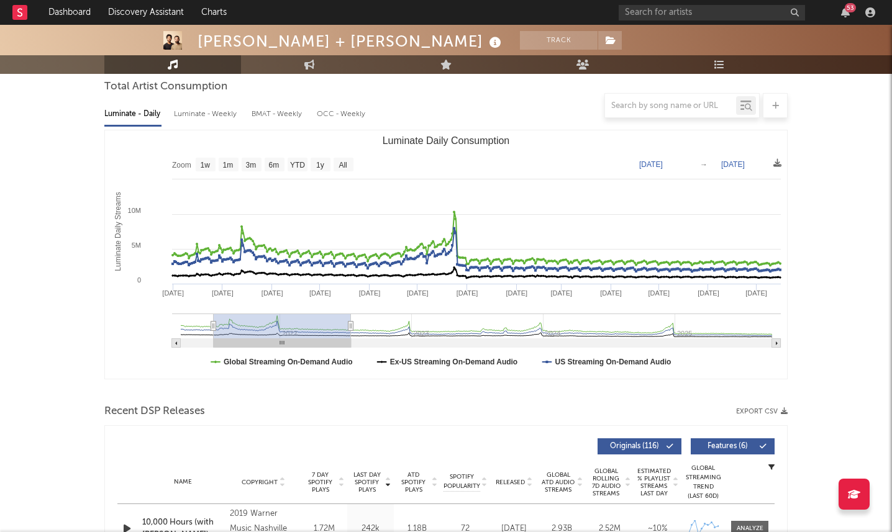
type input "2022-05-23"
type input "2021-05-04"
type input "2022-05-20"
type input "2021-05-02"
type input "2022-05-18"
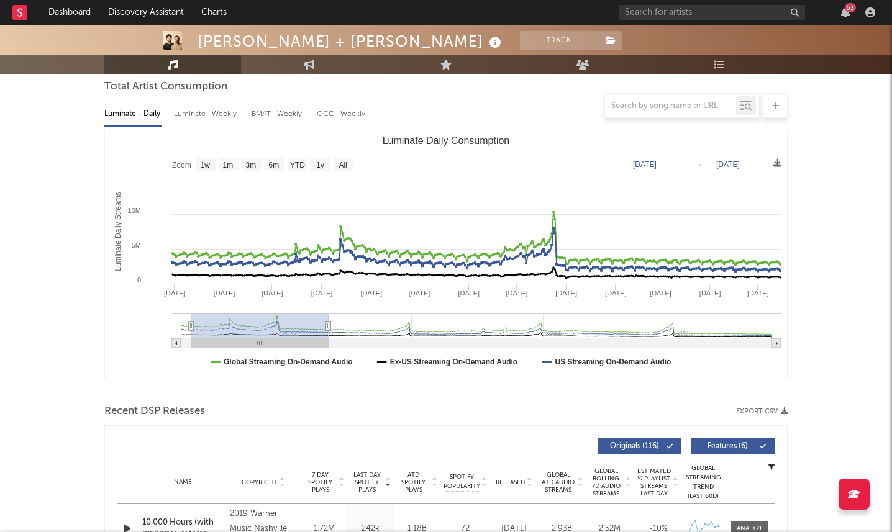
type input "2021-04-29"
type input "2022-05-15"
type input "2021-04-25"
type input "2022-05-11"
type input "2021-04-24"
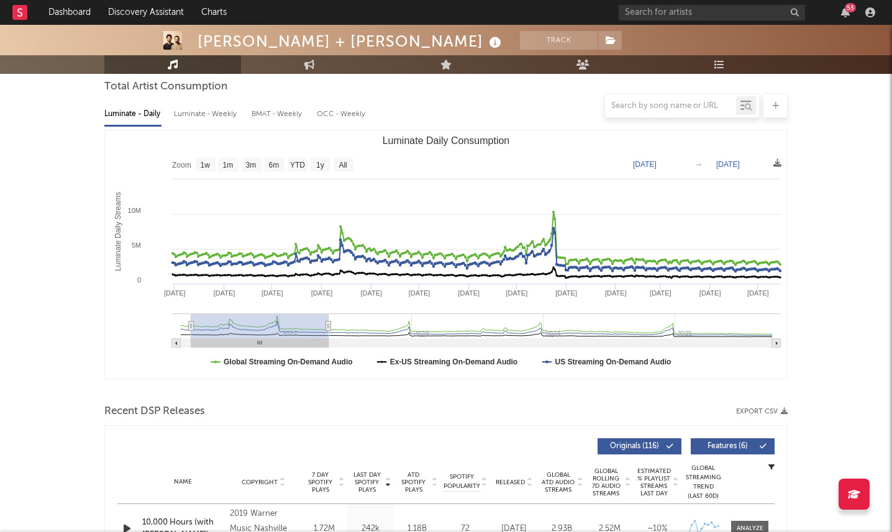
type input "2022-05-10"
type input "2021-04-22"
type input "2022-05-08"
type input "2021-04-18"
type input "[DATE]"
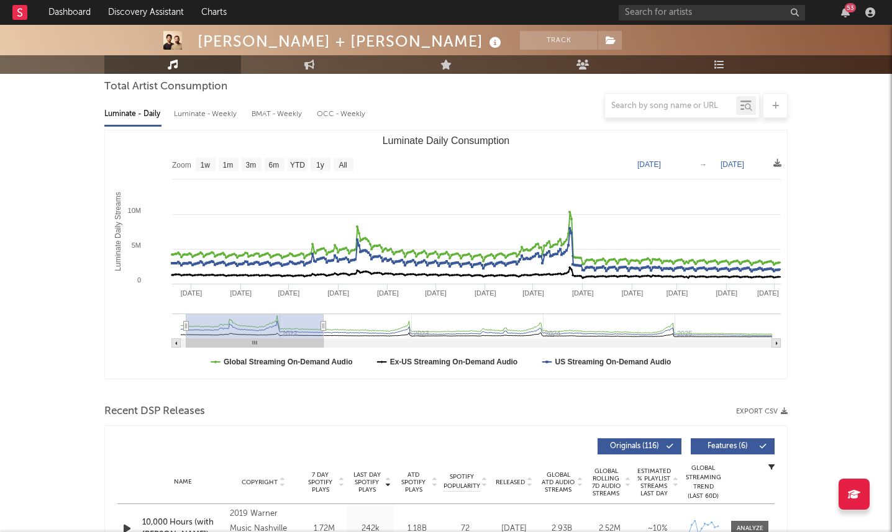
type input "2021-04-15"
type input "2022-05-01"
type input "2021-04-05"
type input "2022-04-21"
type input "[DATE]"
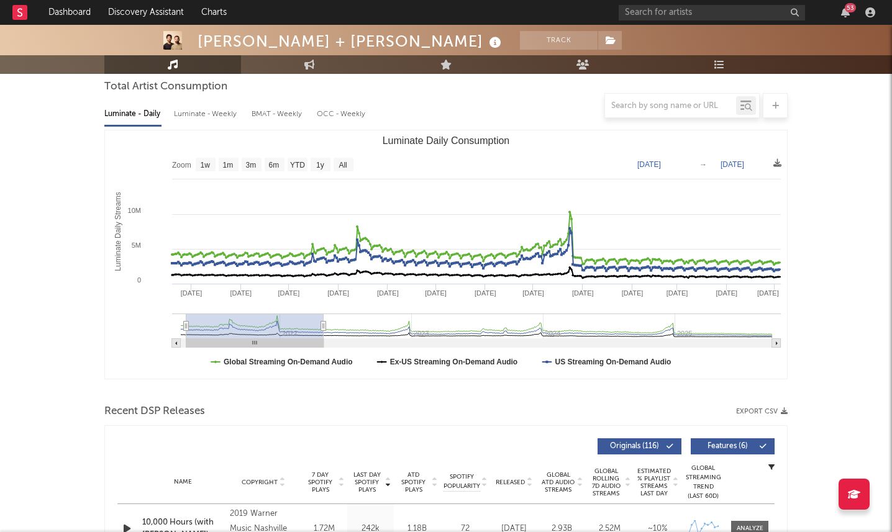
type input "2022-04-15"
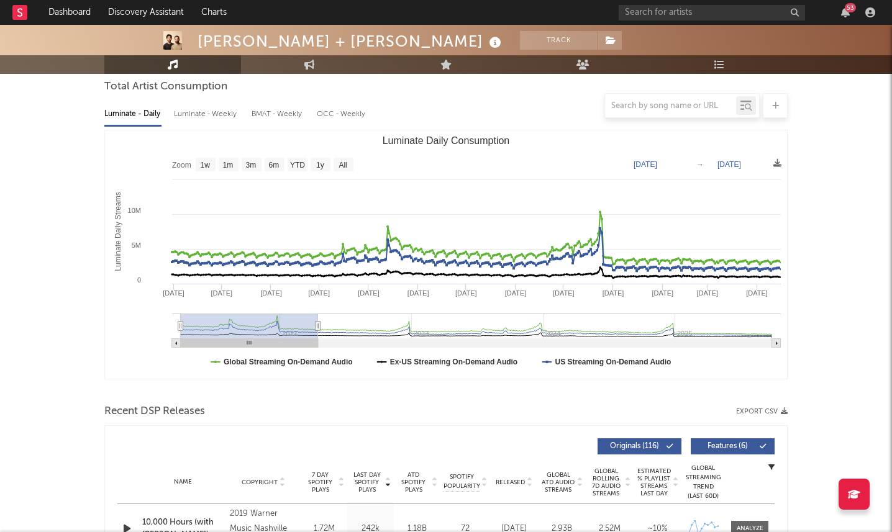
type input "[DATE]"
type input "2022-04-17"
type input "[DATE]"
type input "2022-04-28"
type input "2021-04-27"
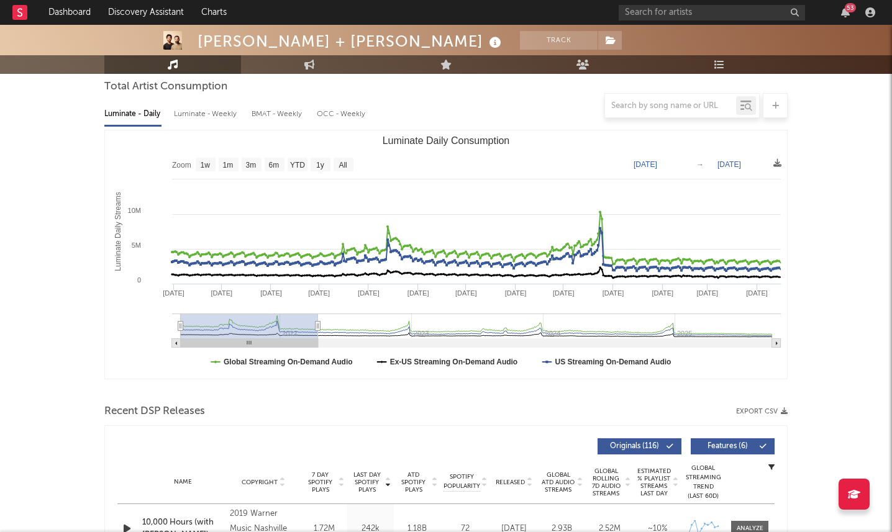
type input "2022-05-13"
type input "2021-05-07"
type input "2022-05-23"
type input "2021-05-13"
type input "2022-05-29"
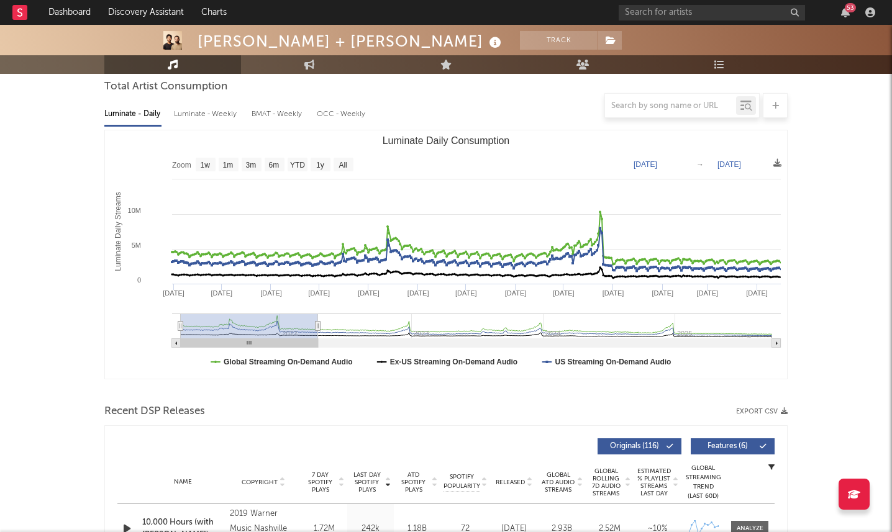
type input "2021-05-14"
type input "2022-05-30"
type input "2021-05-16"
type input "2022-06-01"
type input "2021-05-18"
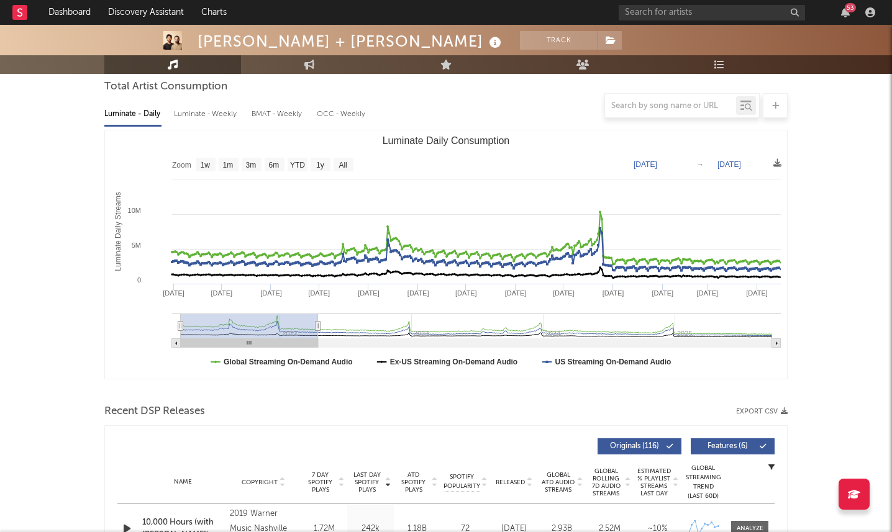
type input "2022-06-03"
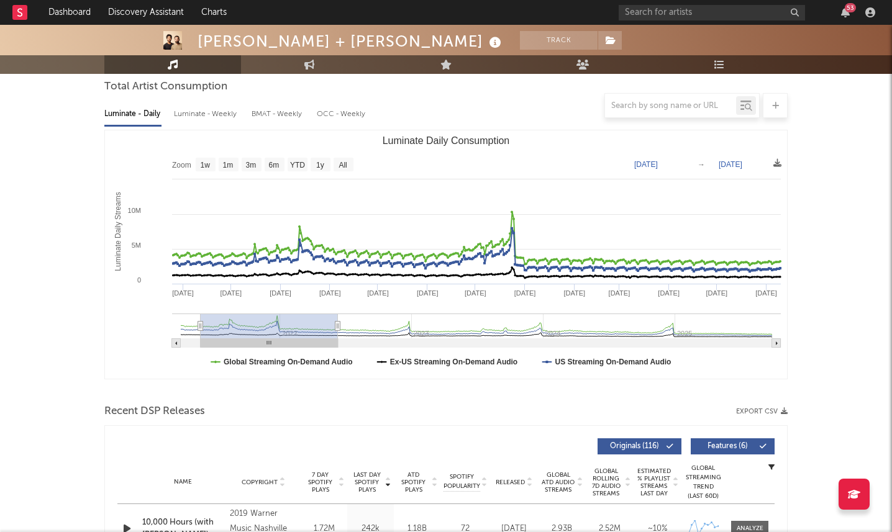
type input "2021-05-25"
type input "2022-06-10"
type input "2021-06-23"
type input "2022-07-09"
type input "2021-06-25"
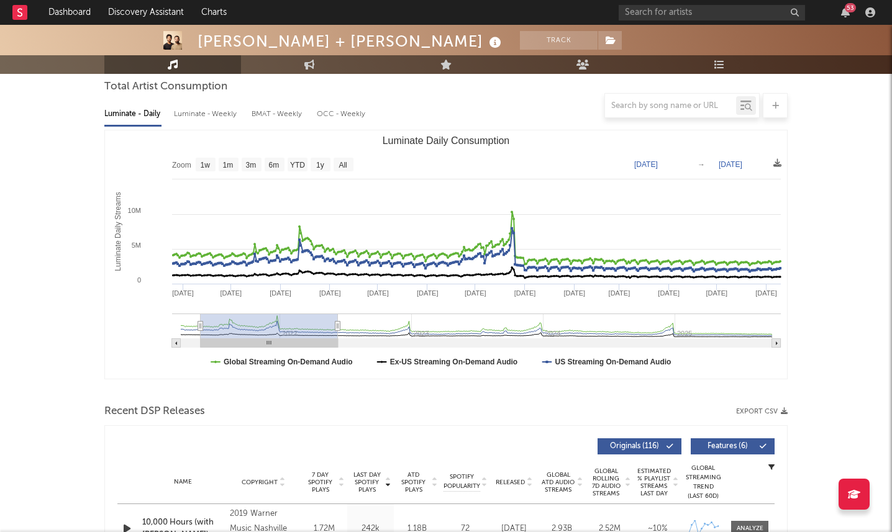
type input "2022-07-11"
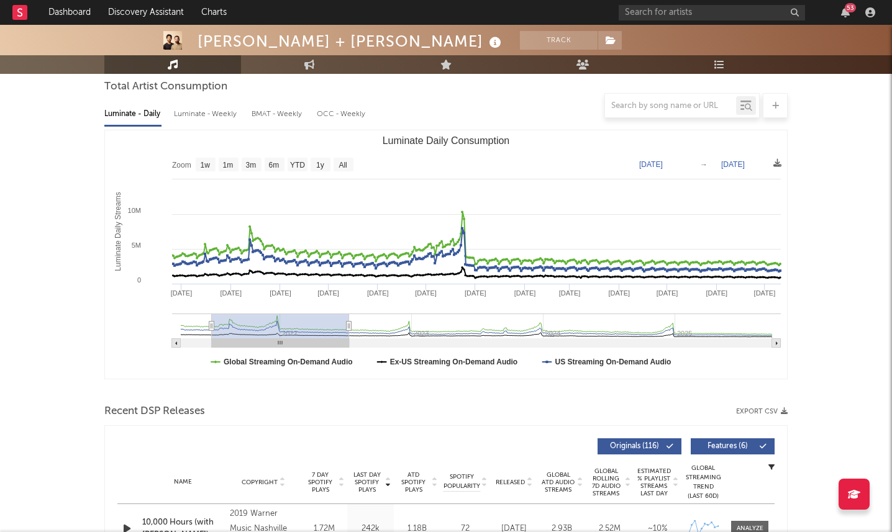
drag, startPoint x: 681, startPoint y: 328, endPoint x: 299, endPoint y: 348, distance: 383.0
click at [299, 348] on icon "Created with Highcharts 10.3.3 Luminate Daily Streams Luminate Daily Consumptio…" at bounding box center [446, 254] width 682 height 248
type input "2021-06-28"
type input "2022-07-14"
type input "2021-07-29"
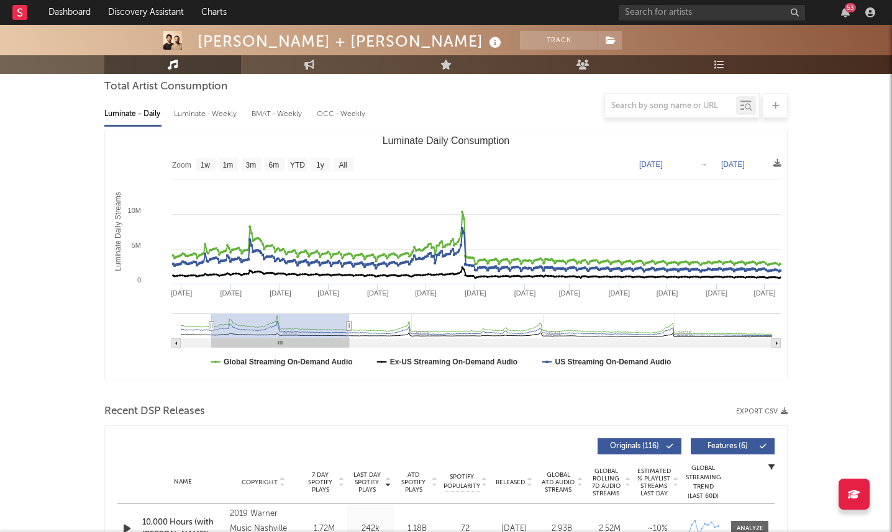
type input "2022-08-14"
type input "2021-09-03"
type input "2022-09-19"
type input "2021-09-17"
type input "2022-10-03"
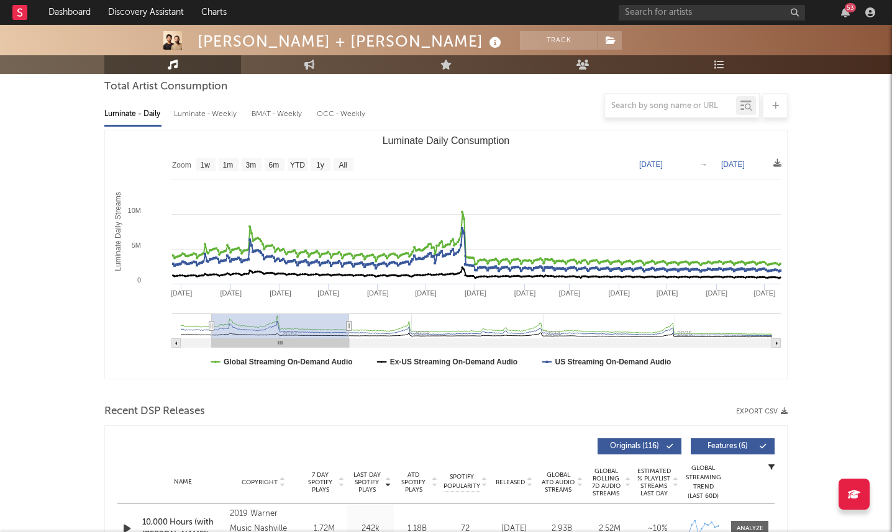
type input "2021-09-21"
type input "2022-10-07"
type input "2021-09-22"
type input "2022-10-08"
type input "2021-10-03"
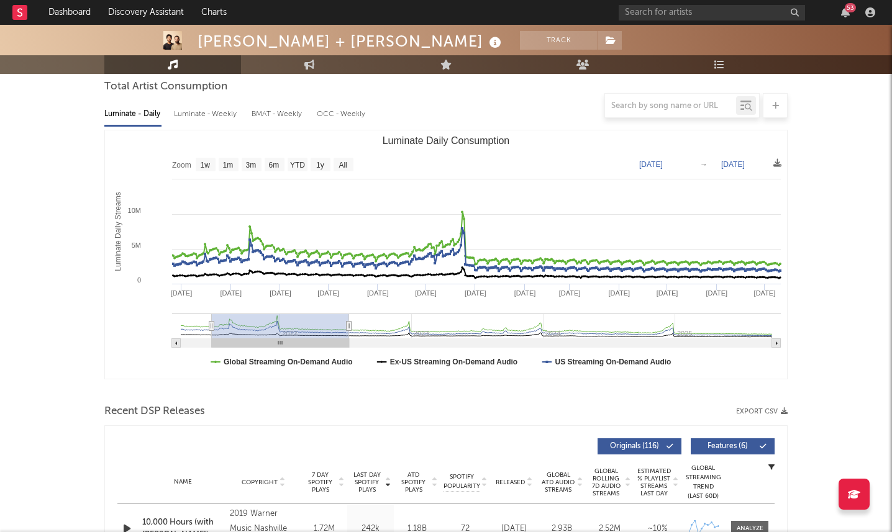
type input "2022-10-19"
type input "2021-11-01"
type input "2022-11-17"
type input "2021-12-21"
type input "[DATE]"
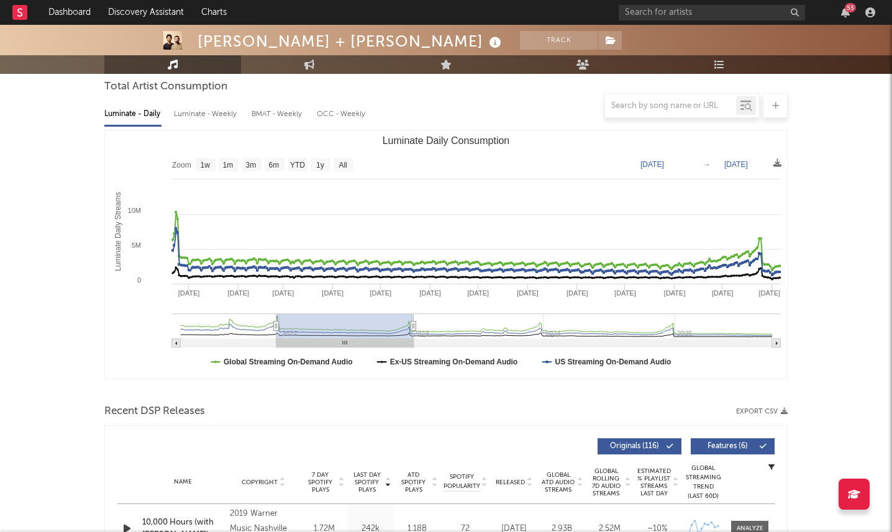
type input "2022-04-19"
type input "2023-05-05"
type input "2022-04-30"
type input "2023-05-18"
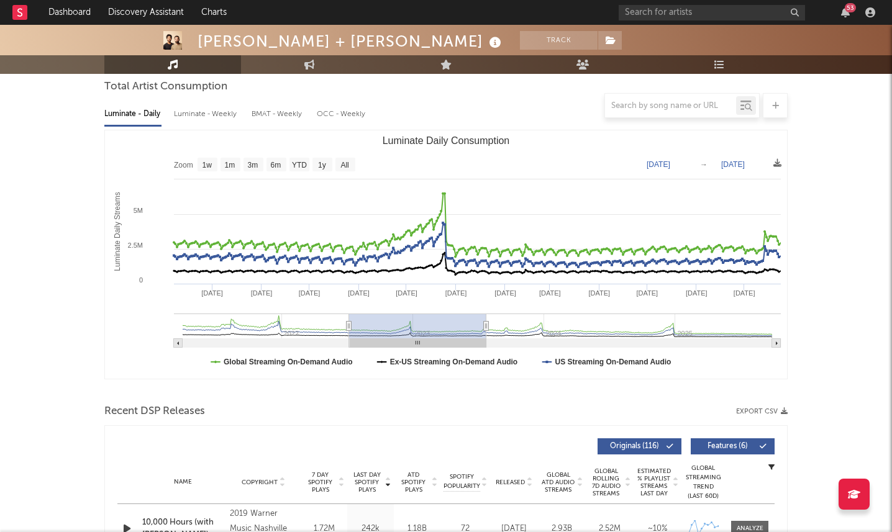
drag, startPoint x: 276, startPoint y: 339, endPoint x: 414, endPoint y: 340, distance: 137.2
click at [414, 340] on rect "Luminate Daily Consumption" at bounding box center [418, 343] width 137 height 9
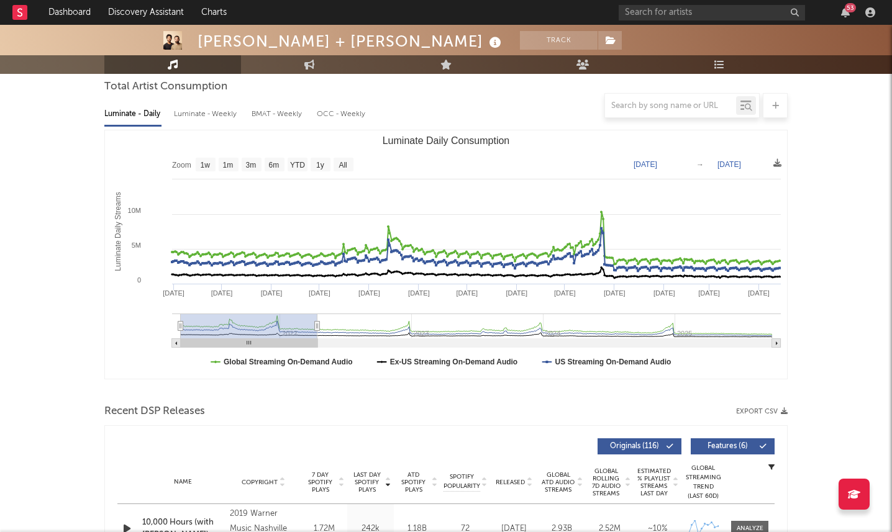
drag, startPoint x: 419, startPoint y: 332, endPoint x: 233, endPoint y: 354, distance: 187.0
click at [233, 354] on icon "Created with Highcharts 10.3.3 Luminate Daily Streams Luminate Daily Consumptio…" at bounding box center [446, 254] width 682 height 248
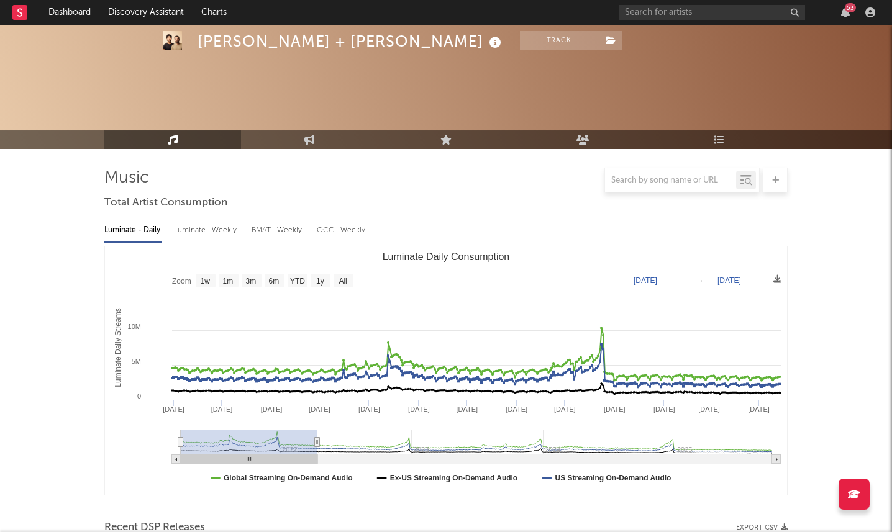
select select "All"
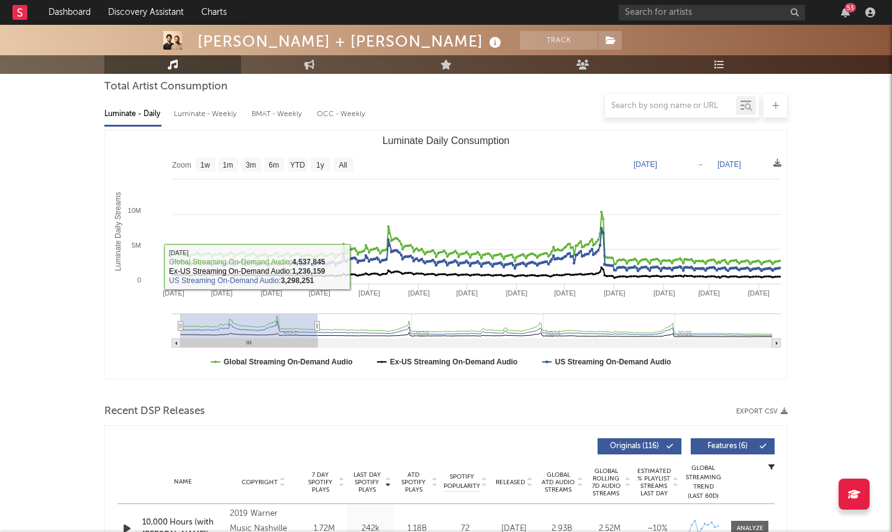
type input "[DATE]"
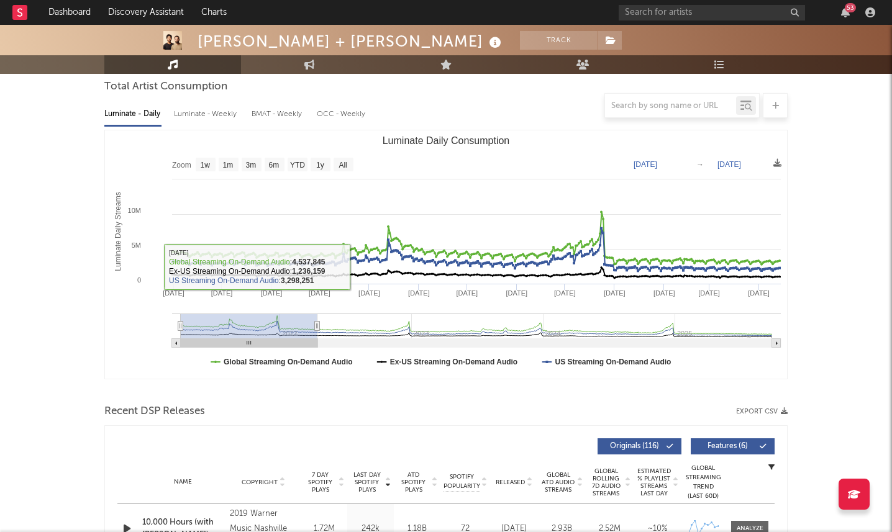
type input "[DATE]"
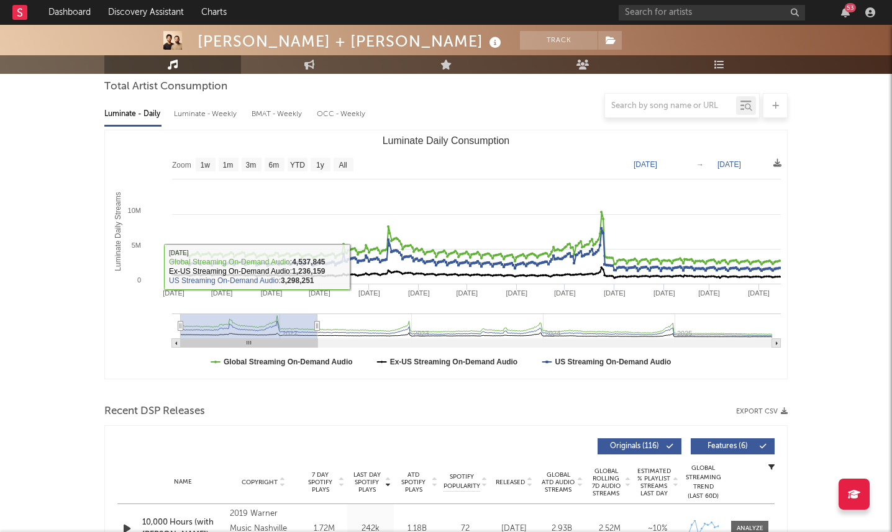
type input "[DATE]"
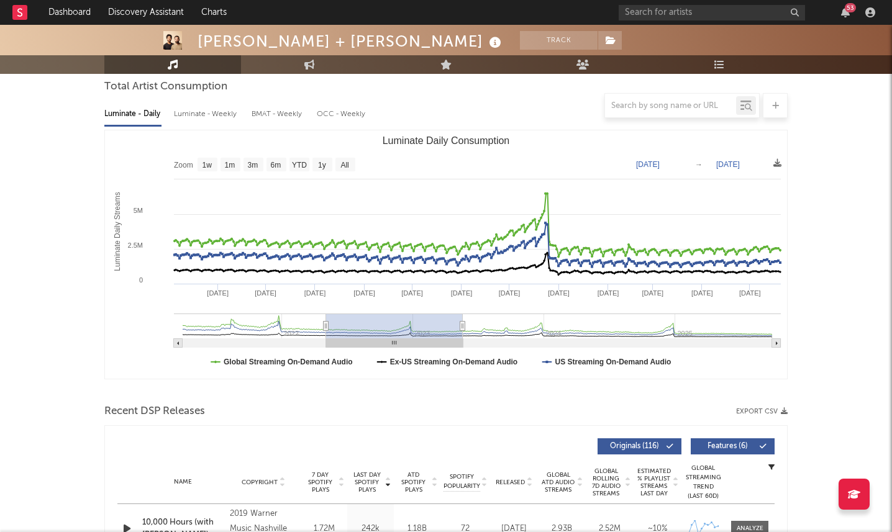
type input "[DATE]"
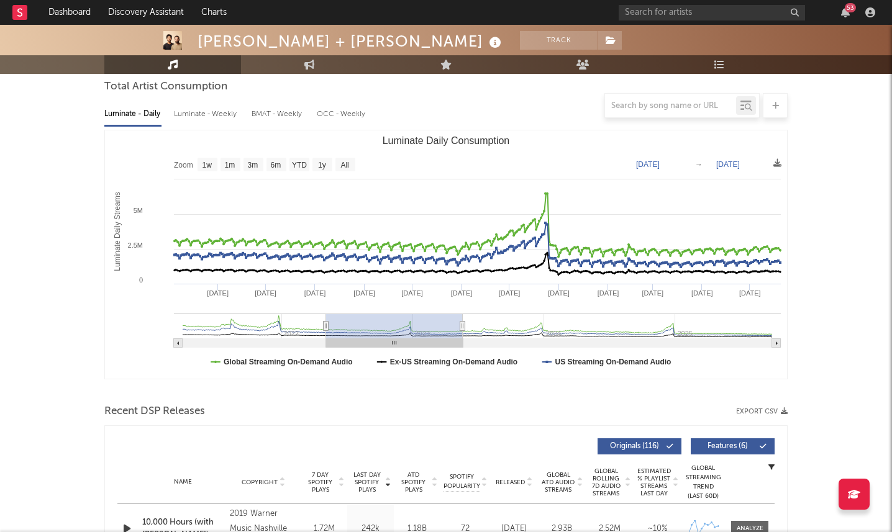
type input "[DATE]"
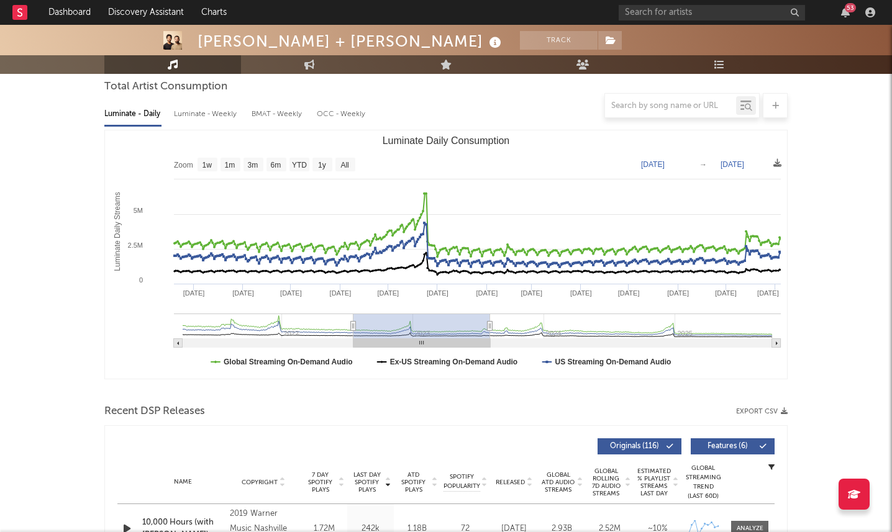
type input "[DATE]"
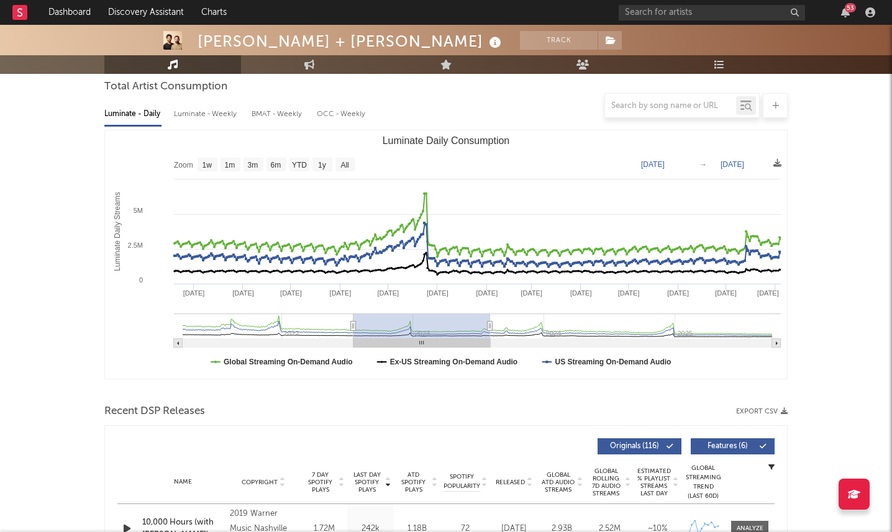
type input "[DATE]"
drag, startPoint x: 267, startPoint y: 333, endPoint x: 436, endPoint y: 340, distance: 169.7
click at [436, 340] on icon "Created with Highcharts 10.3.3 Luminate Daily Streams Luminate Daily Consumptio…" at bounding box center [446, 254] width 682 height 248
type input "[DATE]"
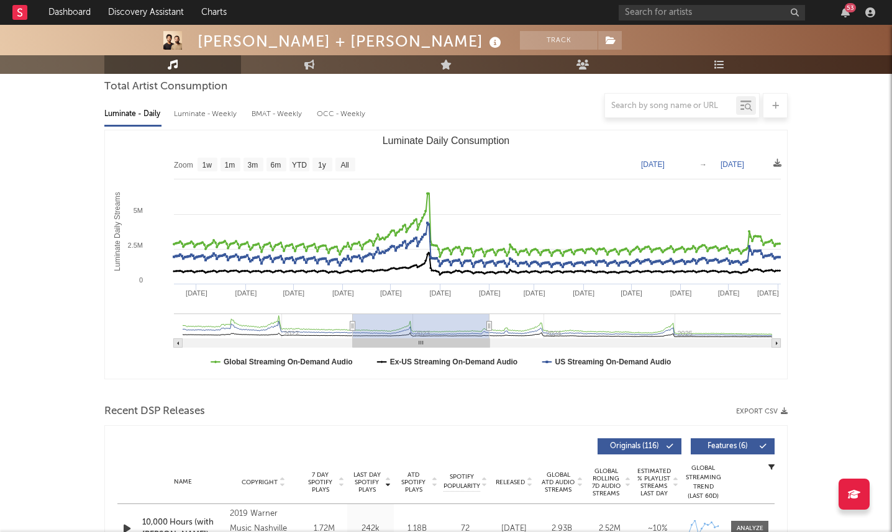
type input "[DATE]"
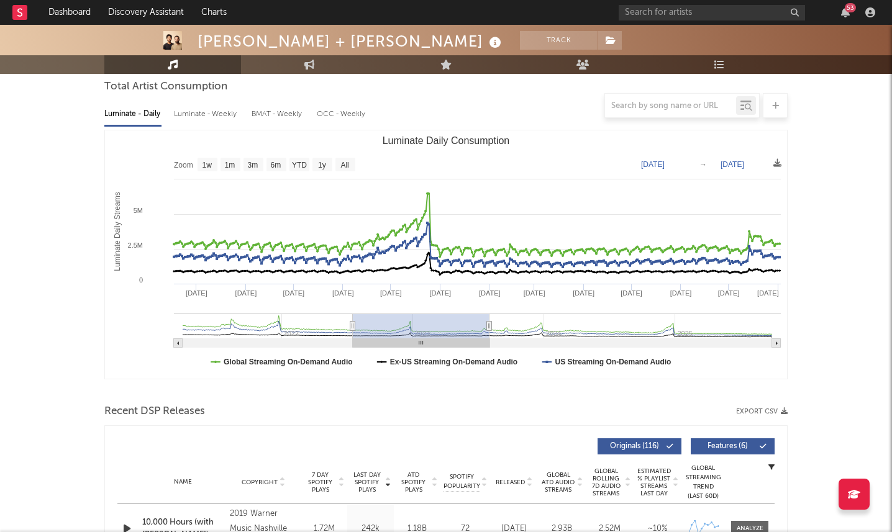
type input "[DATE]"
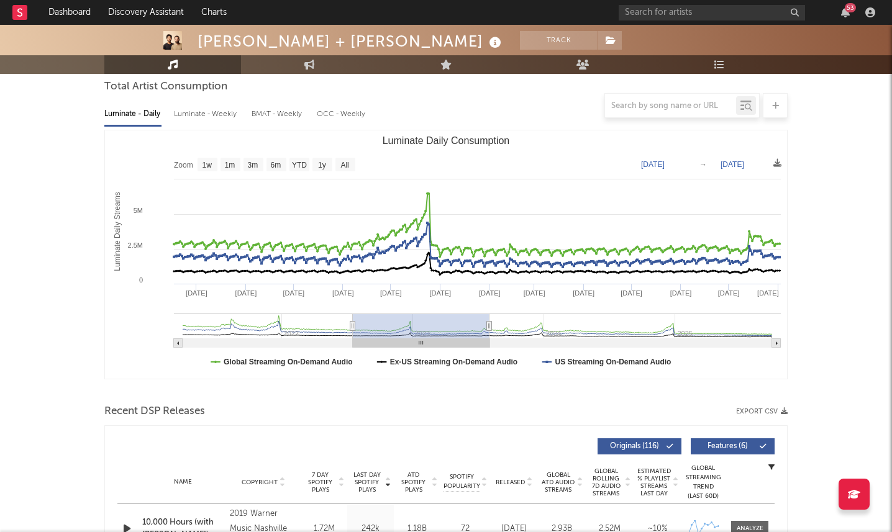
type input "[DATE]"
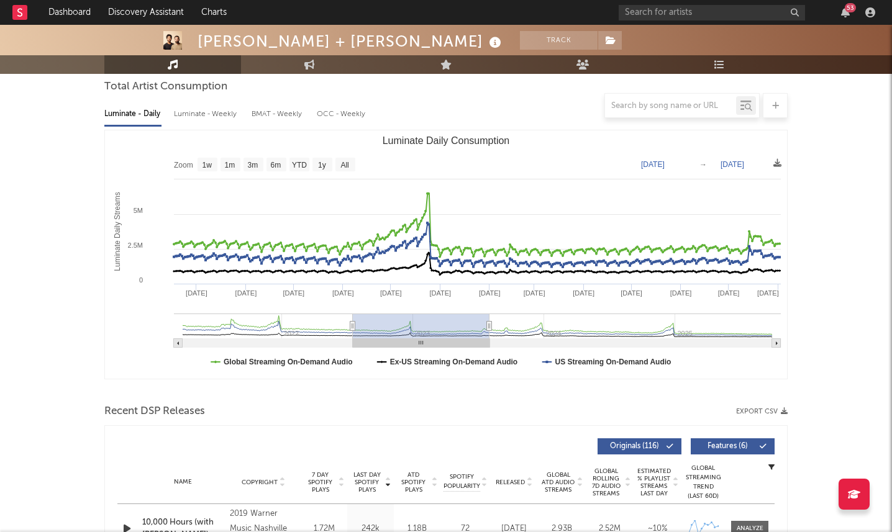
type input "[DATE]"
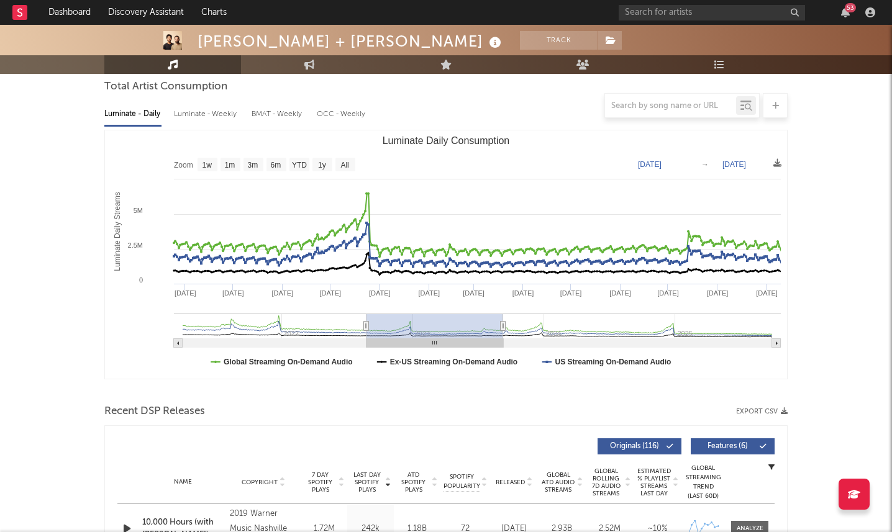
type input "[DATE]"
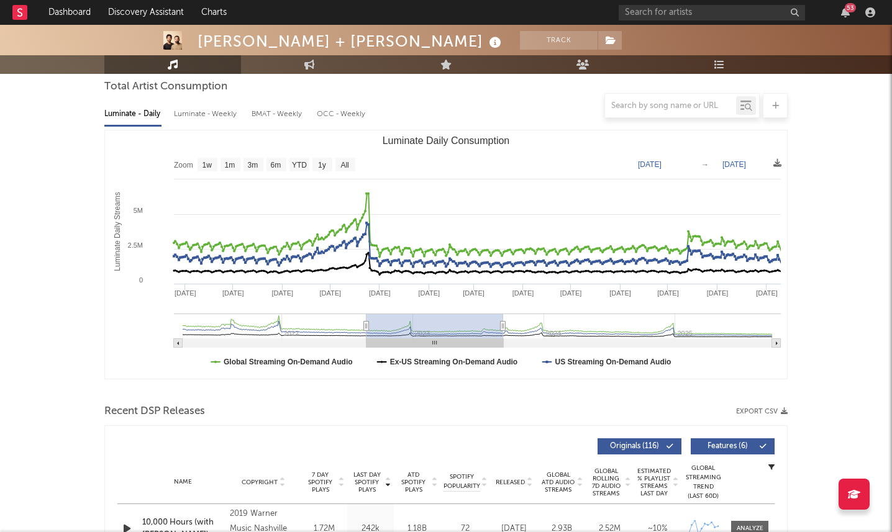
type input "[DATE]"
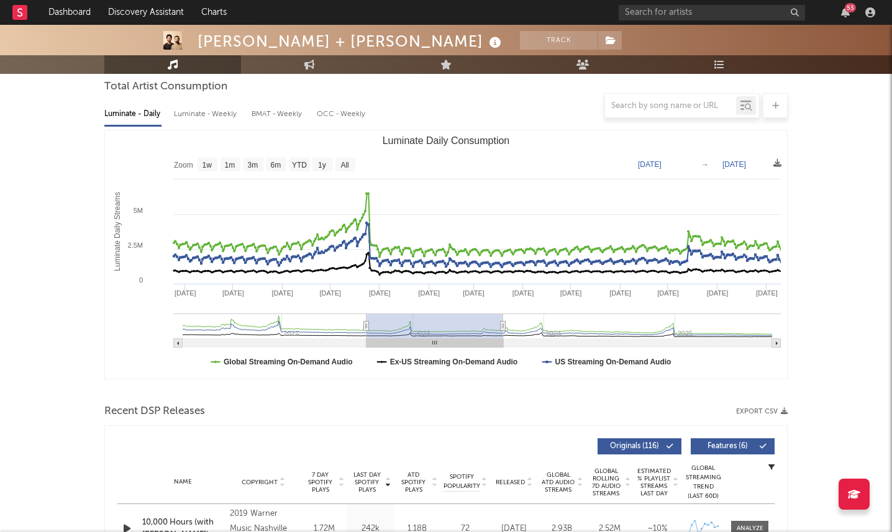
type input "[DATE]"
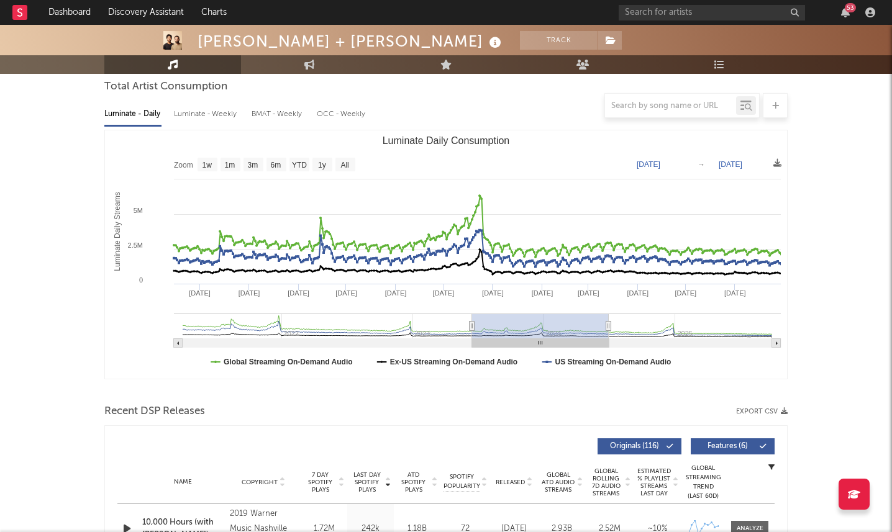
type input "[DATE]"
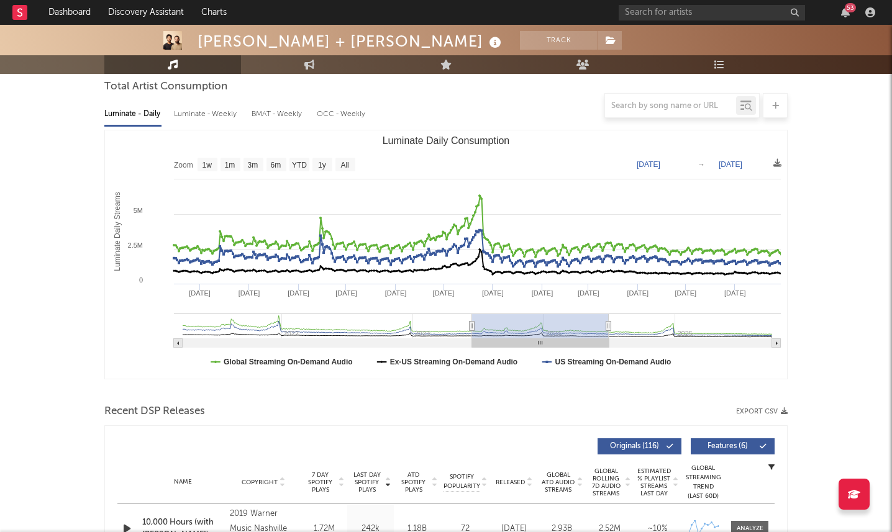
type input "[DATE]"
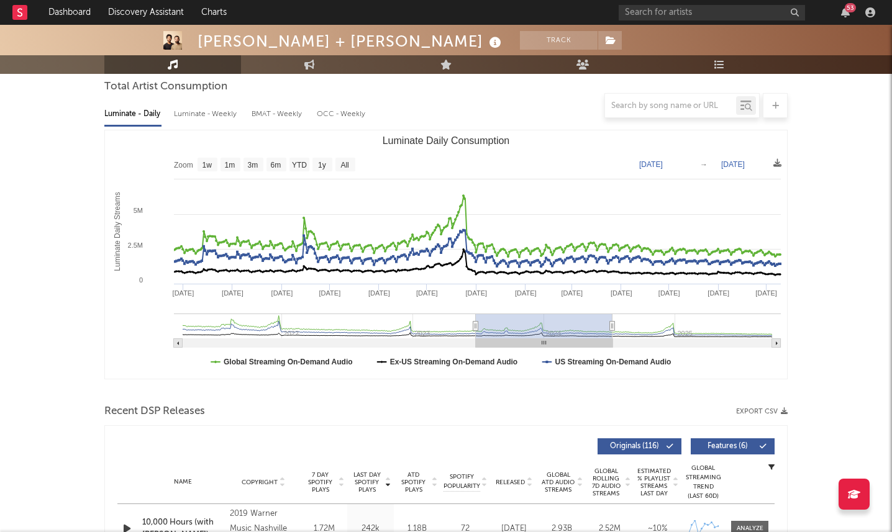
type input "[DATE]"
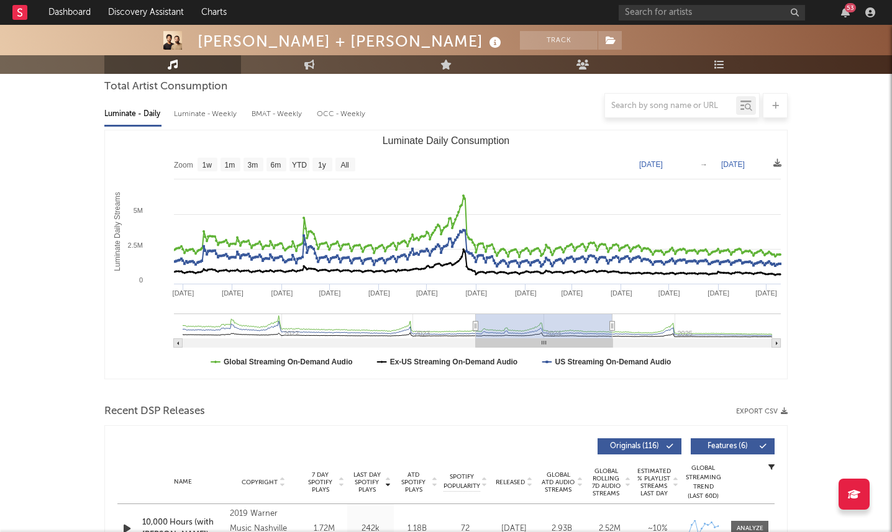
type input "[DATE]"
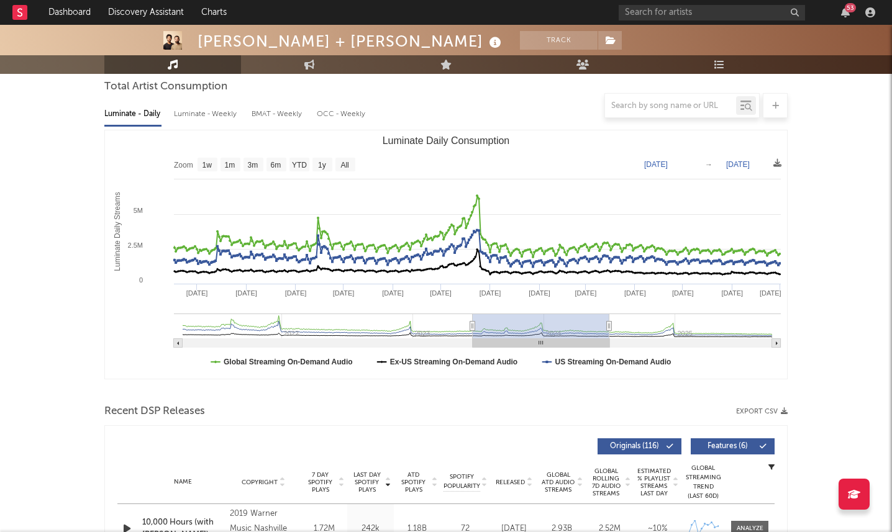
type input "[DATE]"
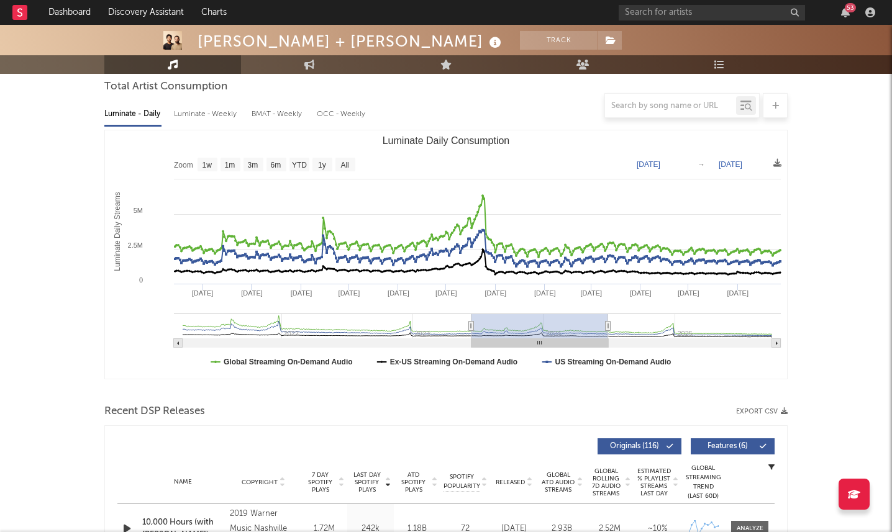
type input "[DATE]"
drag, startPoint x: 412, startPoint y: 329, endPoint x: 532, endPoint y: 329, distance: 119.8
click at [532, 329] on rect "Luminate Daily Consumption" at bounding box center [540, 326] width 137 height 25
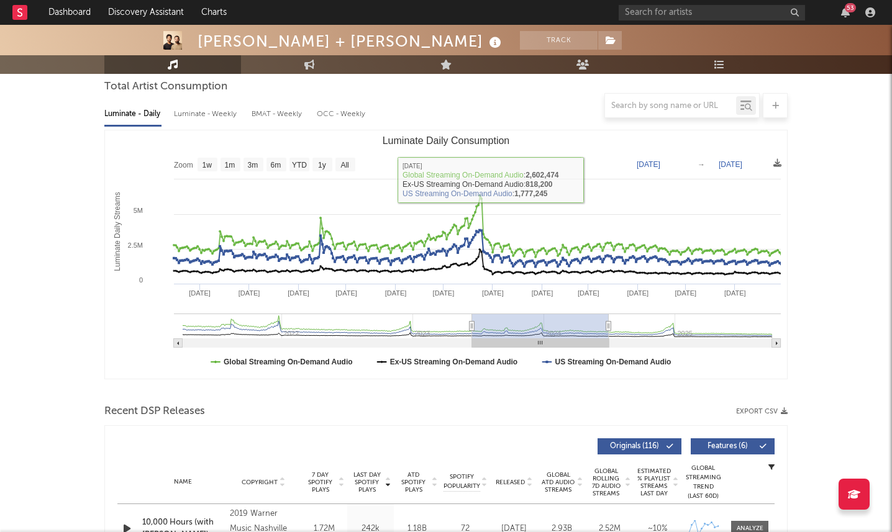
type input "[DATE]"
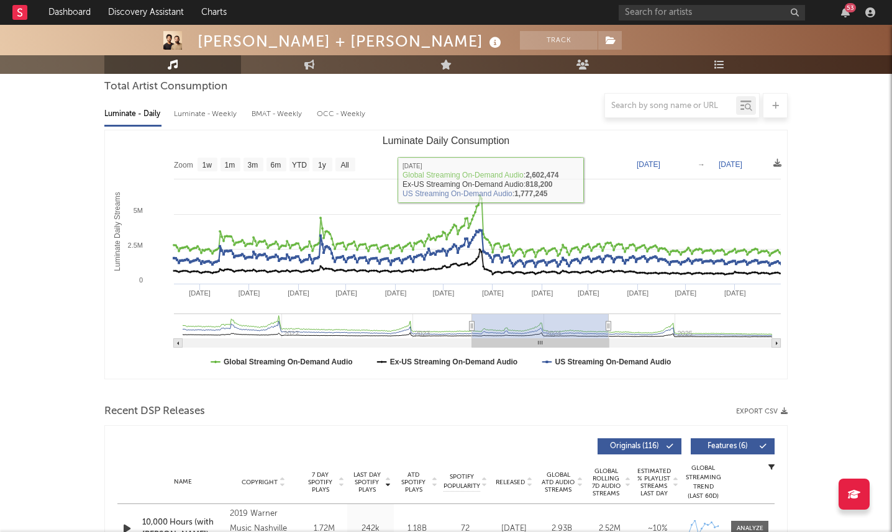
type input "[DATE]"
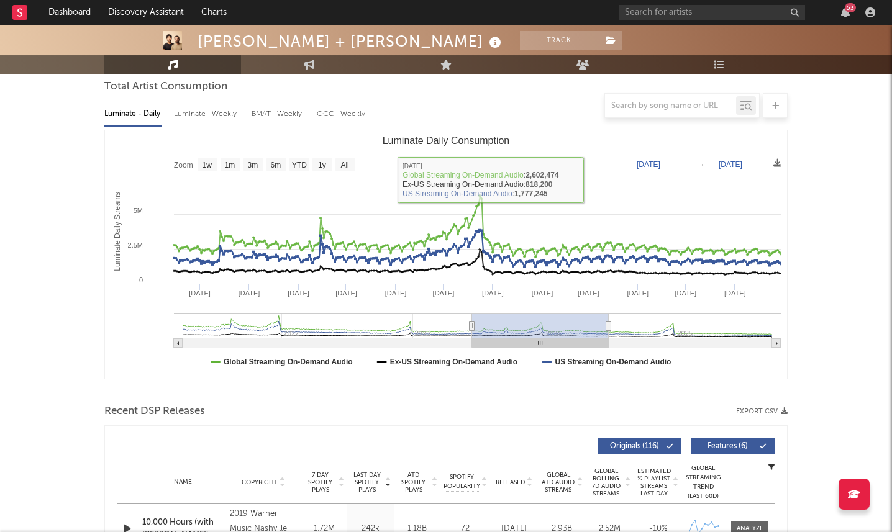
type input "[DATE]"
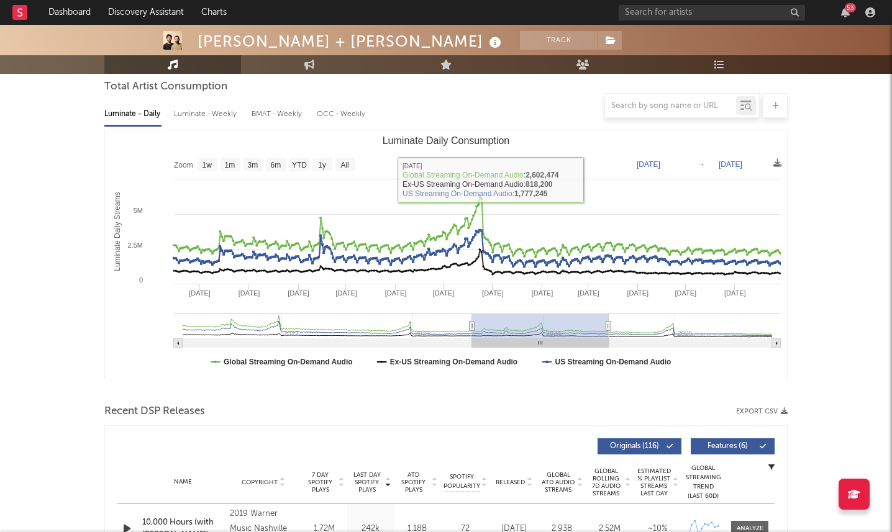
type input "[DATE]"
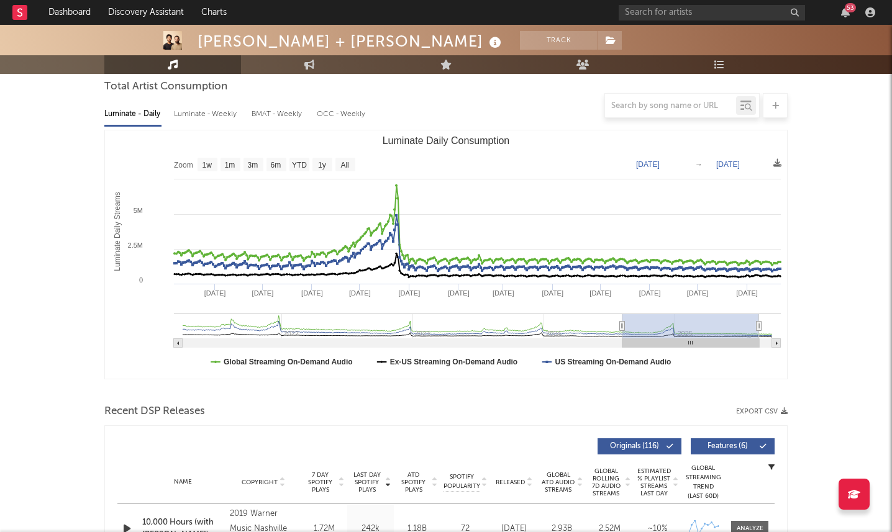
type input "[DATE]"
drag, startPoint x: 544, startPoint y: 328, endPoint x: 693, endPoint y: 332, distance: 149.0
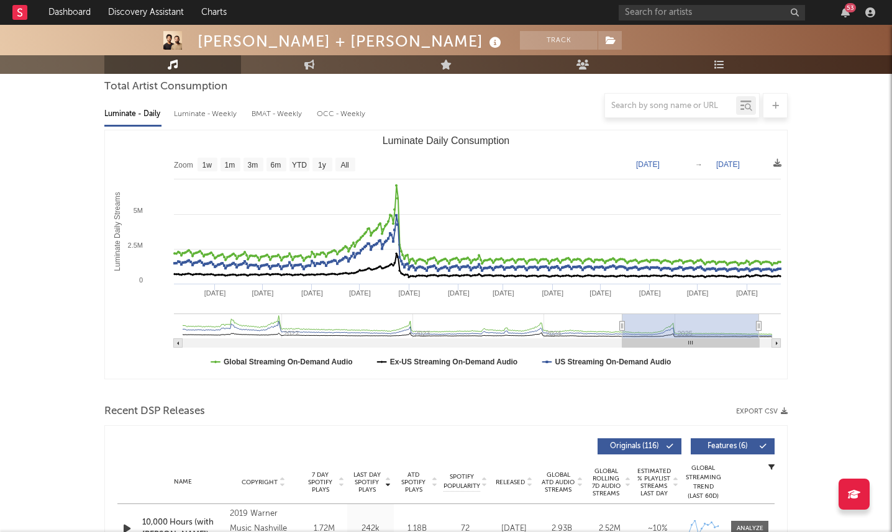
click at [693, 332] on rect "Luminate Daily Consumption" at bounding box center [690, 326] width 137 height 25
